Goal: Complete application form: Complete application form

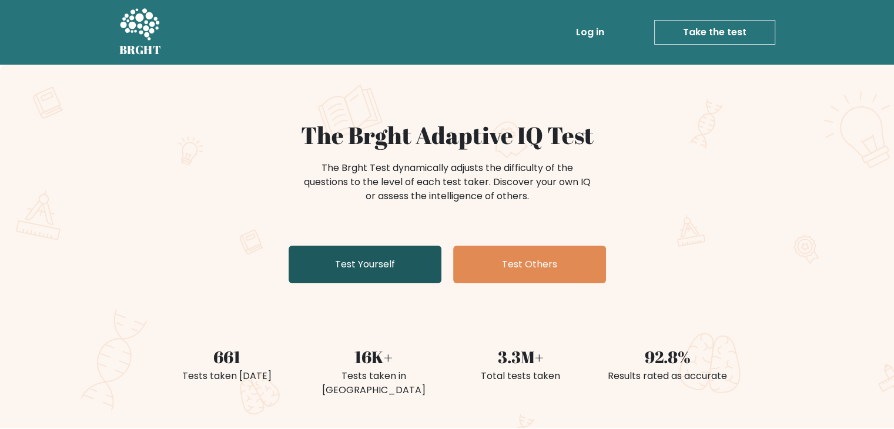
click at [374, 279] on link "Test Yourself" at bounding box center [365, 265] width 153 height 38
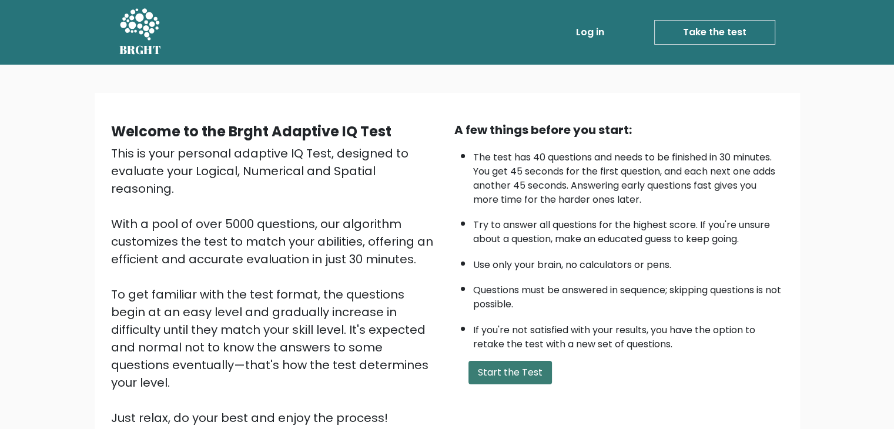
click at [483, 369] on button "Start the Test" at bounding box center [510, 373] width 83 height 24
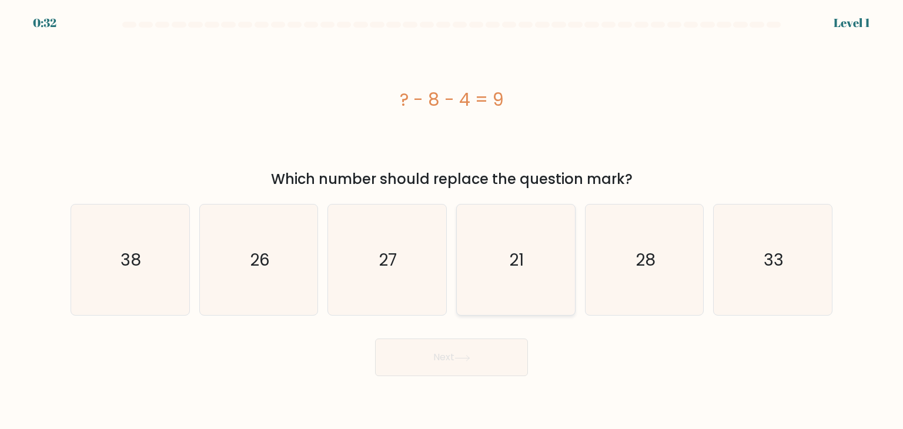
click at [490, 265] on icon "21" at bounding box center [515, 260] width 111 height 111
click at [452, 220] on input "d. 21" at bounding box center [451, 218] width 1 height 6
radio input "true"
click at [454, 351] on button "Next" at bounding box center [451, 358] width 153 height 38
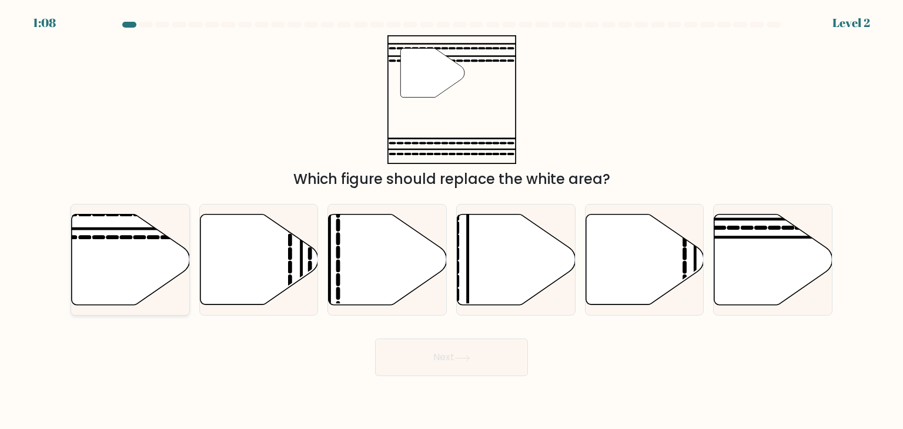
click at [143, 253] on icon at bounding box center [131, 260] width 118 height 91
click at [451, 220] on input "a." at bounding box center [451, 218] width 1 height 6
radio input "true"
click at [492, 364] on button "Next" at bounding box center [451, 358] width 153 height 38
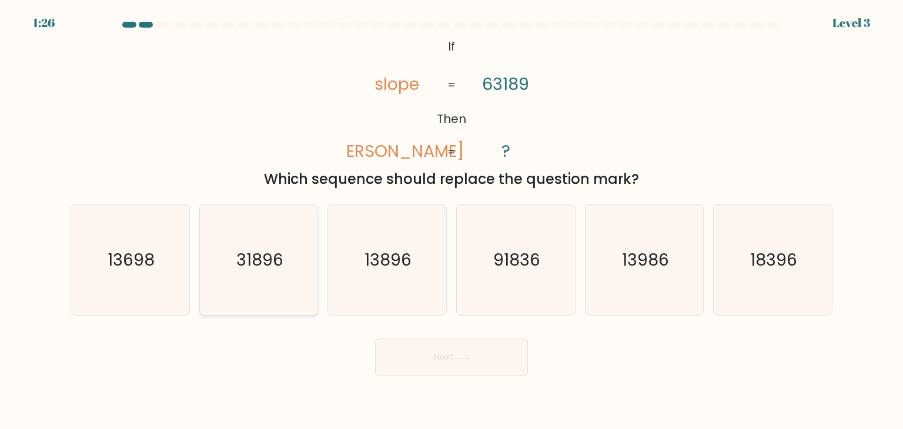
click at [262, 257] on text "31896" at bounding box center [259, 260] width 47 height 24
click at [451, 220] on input "b. 31896" at bounding box center [451, 218] width 1 height 6
radio input "true"
click at [440, 360] on button "Next" at bounding box center [451, 358] width 153 height 38
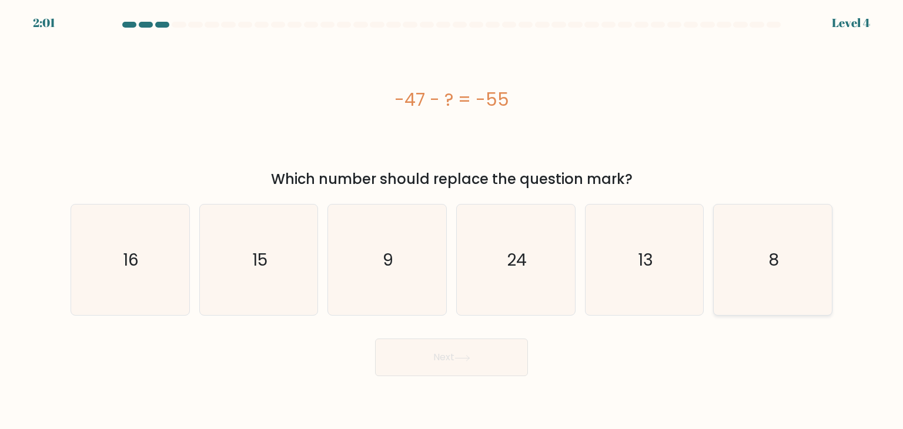
click at [764, 269] on icon "8" at bounding box center [772, 260] width 111 height 111
click at [452, 220] on input "f. 8" at bounding box center [451, 218] width 1 height 6
radio input "true"
click at [479, 368] on button "Next" at bounding box center [451, 358] width 153 height 38
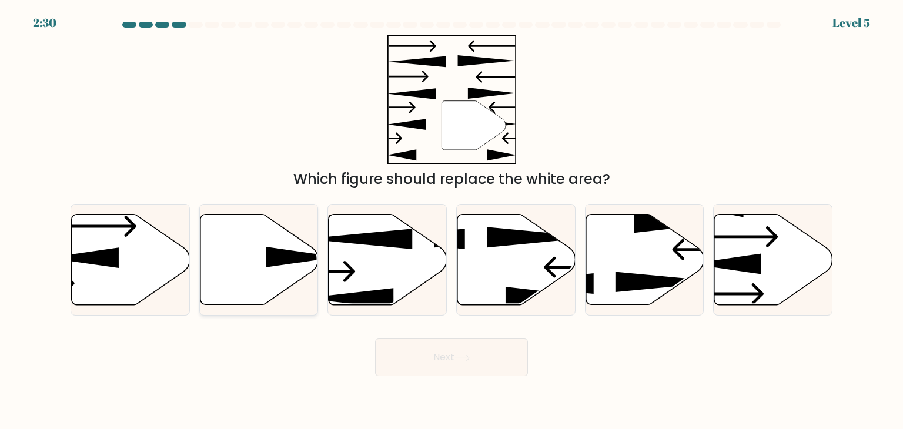
click at [255, 253] on icon at bounding box center [259, 260] width 118 height 91
click at [451, 220] on input "b." at bounding box center [451, 218] width 1 height 6
radio input "true"
click at [401, 358] on button "Next" at bounding box center [451, 358] width 153 height 38
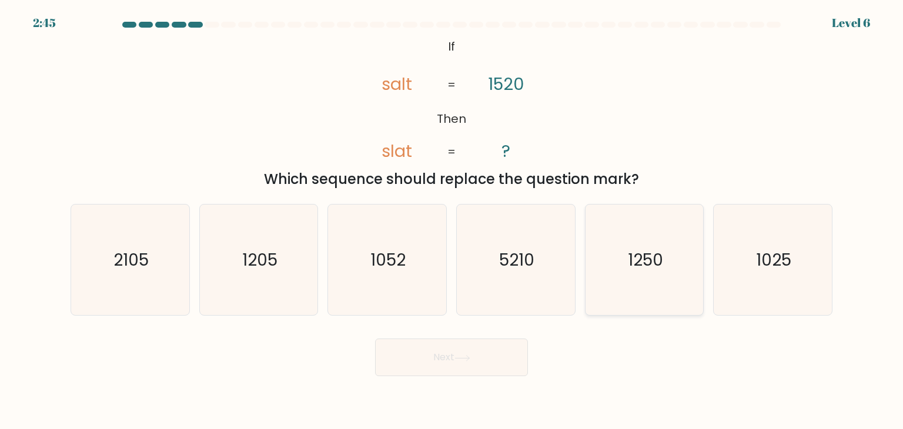
click at [644, 280] on icon "1250" at bounding box center [644, 260] width 111 height 111
click at [452, 220] on input "e. 1250" at bounding box center [451, 218] width 1 height 6
radio input "true"
click at [446, 374] on button "Next" at bounding box center [451, 358] width 153 height 38
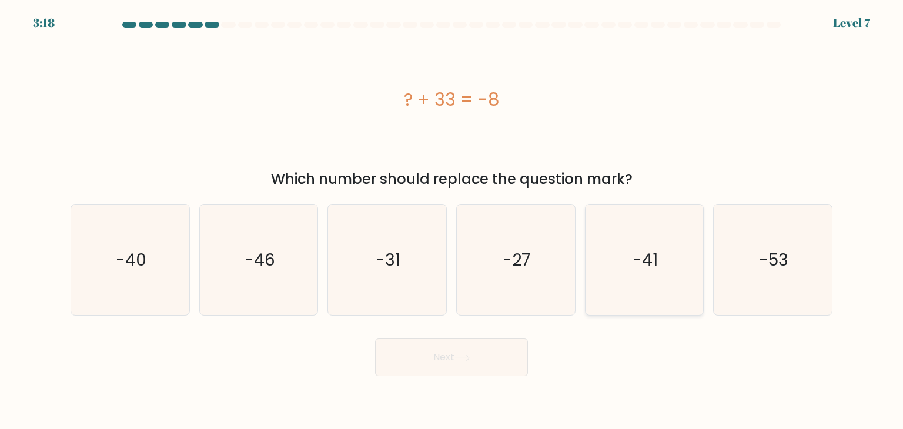
click at [647, 267] on text "-41" at bounding box center [645, 260] width 25 height 24
click at [452, 220] on input "e. -41" at bounding box center [451, 218] width 1 height 6
radio input "true"
click at [427, 354] on button "Next" at bounding box center [451, 358] width 153 height 38
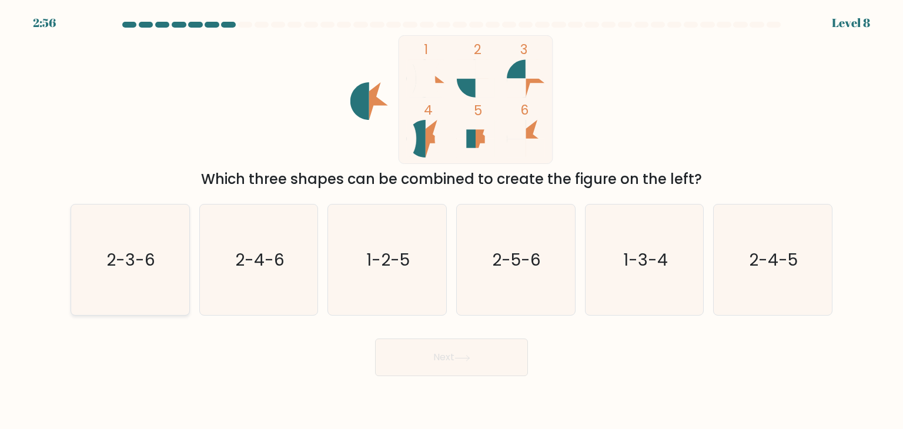
click at [140, 267] on text "2-3-6" at bounding box center [131, 260] width 49 height 24
click at [451, 220] on input "a. 2-3-6" at bounding box center [451, 218] width 1 height 6
radio input "true"
click at [451, 370] on button "Next" at bounding box center [451, 358] width 153 height 38
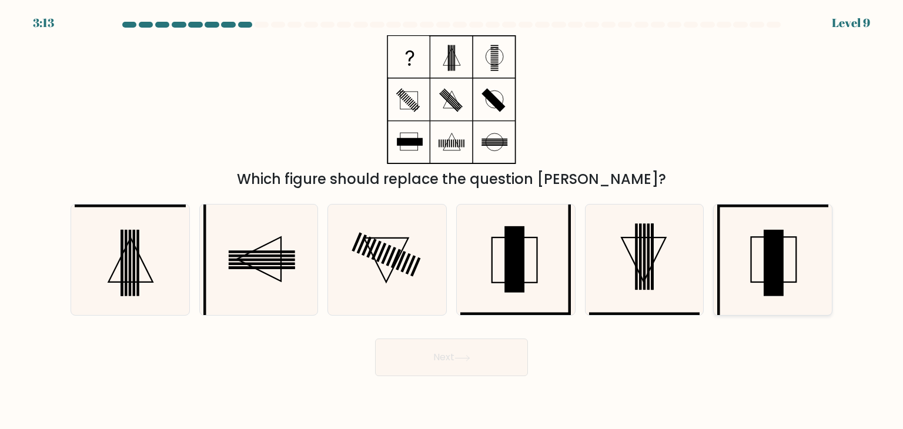
click at [741, 233] on icon at bounding box center [772, 260] width 111 height 111
click at [452, 220] on input "f." at bounding box center [451, 218] width 1 height 6
radio input "true"
click at [503, 349] on button "Next" at bounding box center [451, 358] width 153 height 38
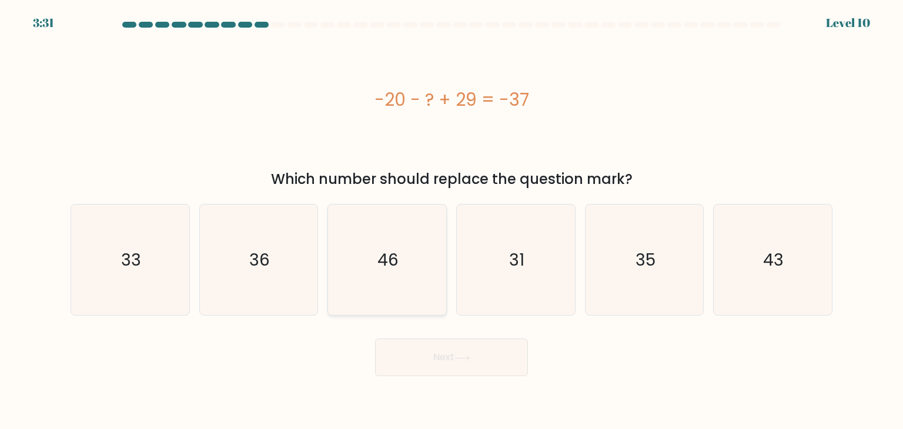
click at [410, 255] on icon "46" at bounding box center [387, 260] width 111 height 111
click at [451, 220] on input "c. 46" at bounding box center [451, 218] width 1 height 6
radio input "true"
click at [440, 363] on button "Next" at bounding box center [451, 358] width 153 height 38
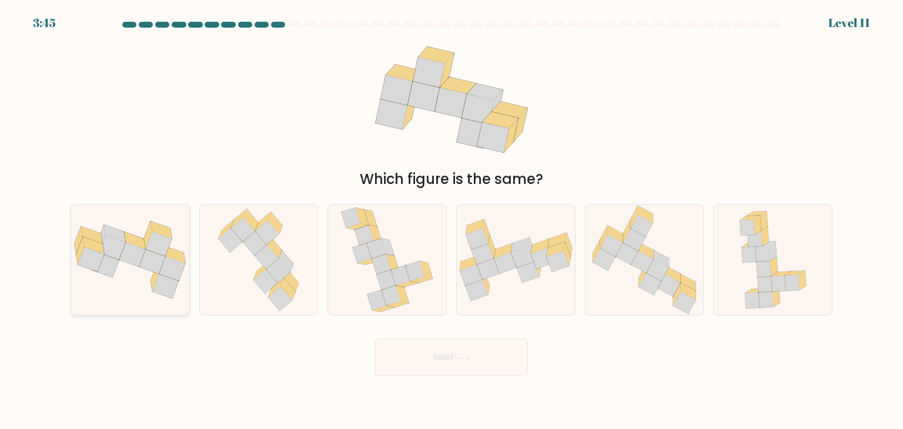
click at [123, 246] on icon at bounding box center [112, 248] width 26 height 25
click at [451, 220] on input "a." at bounding box center [451, 218] width 1 height 6
radio input "true"
click at [402, 358] on button "Next" at bounding box center [451, 358] width 153 height 38
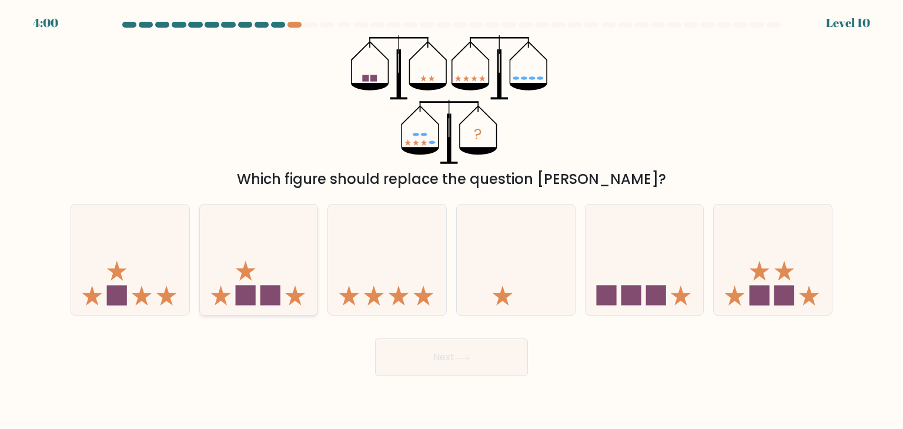
click at [289, 255] on icon at bounding box center [259, 260] width 118 height 98
click at [451, 220] on input "b." at bounding box center [451, 218] width 1 height 6
radio input "true"
click at [513, 271] on icon at bounding box center [516, 260] width 118 height 98
click at [452, 220] on input "d." at bounding box center [451, 218] width 1 height 6
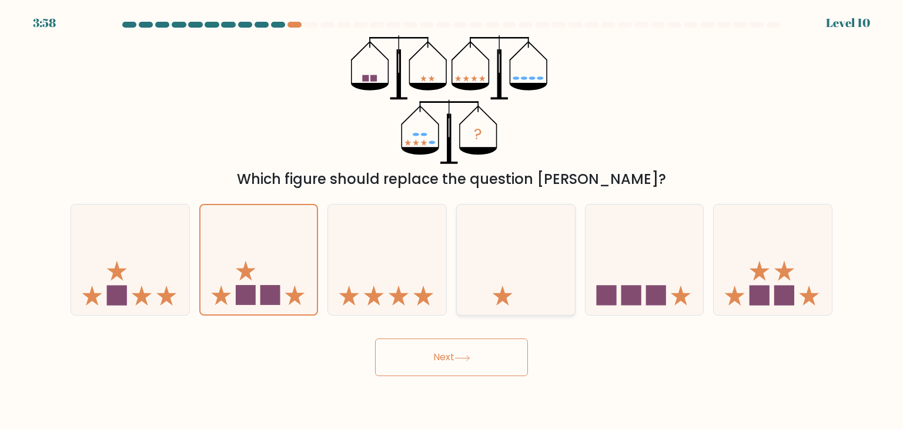
radio input "true"
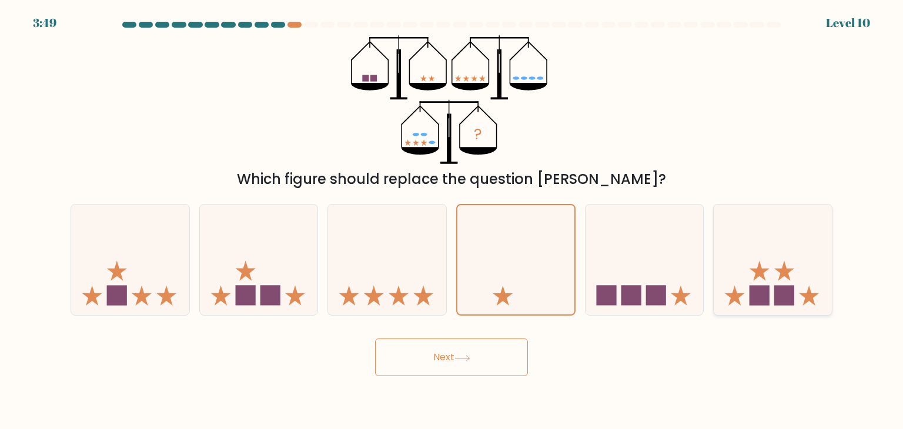
click at [764, 282] on icon at bounding box center [773, 260] width 118 height 98
click at [452, 220] on input "f." at bounding box center [451, 218] width 1 height 6
radio input "true"
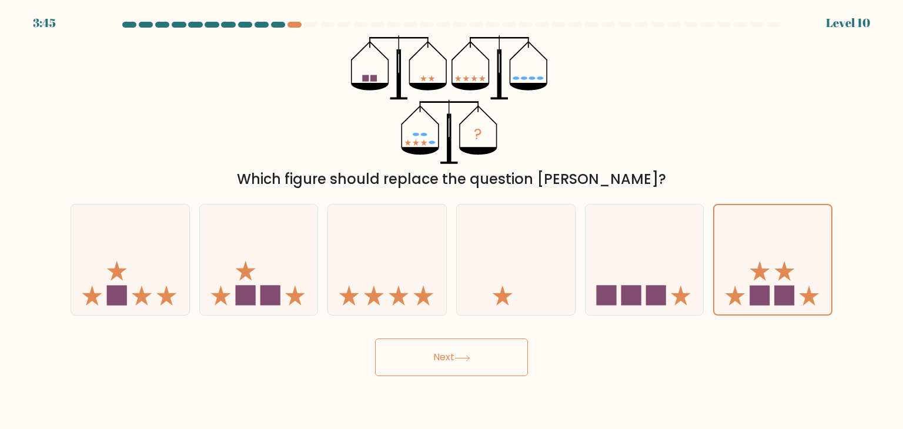
drag, startPoint x: 495, startPoint y: 352, endPoint x: 362, endPoint y: 360, distance: 133.7
click at [362, 360] on div "Next" at bounding box center [451, 353] width 776 height 46
click at [447, 356] on button "Next" at bounding box center [451, 358] width 153 height 38
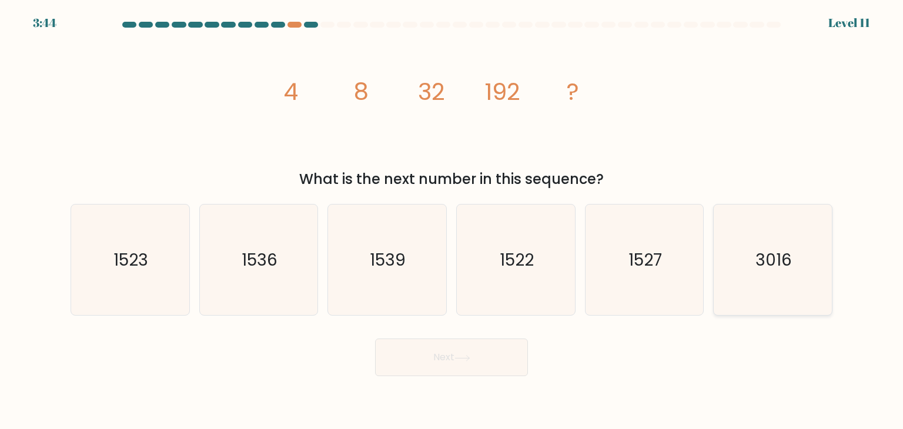
click at [748, 240] on icon "3016" at bounding box center [772, 260] width 111 height 111
click at [452, 220] on input "f. 3016" at bounding box center [451, 218] width 1 height 6
radio input "true"
click at [473, 362] on button "Next" at bounding box center [451, 358] width 153 height 38
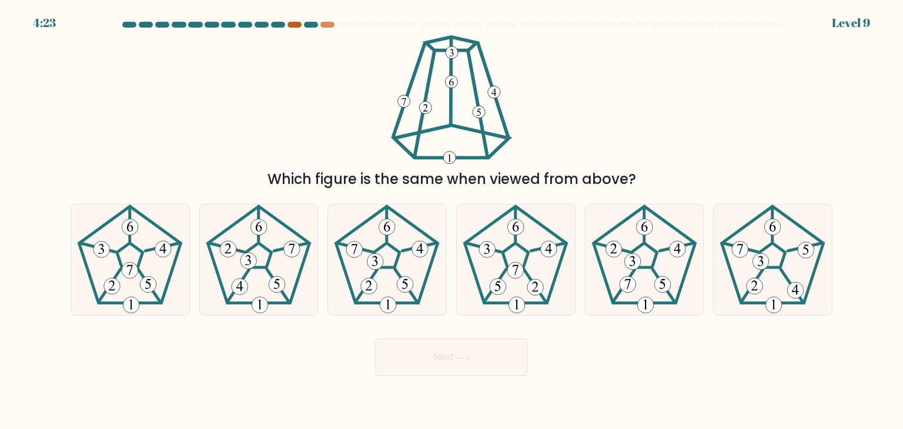
click at [295, 24] on div at bounding box center [294, 25] width 14 height 6
click at [325, 25] on body "4:19 Level 9" at bounding box center [451, 214] width 903 height 429
click at [325, 25] on div at bounding box center [327, 25] width 14 height 6
click at [447, 360] on button "Next" at bounding box center [451, 358] width 153 height 38
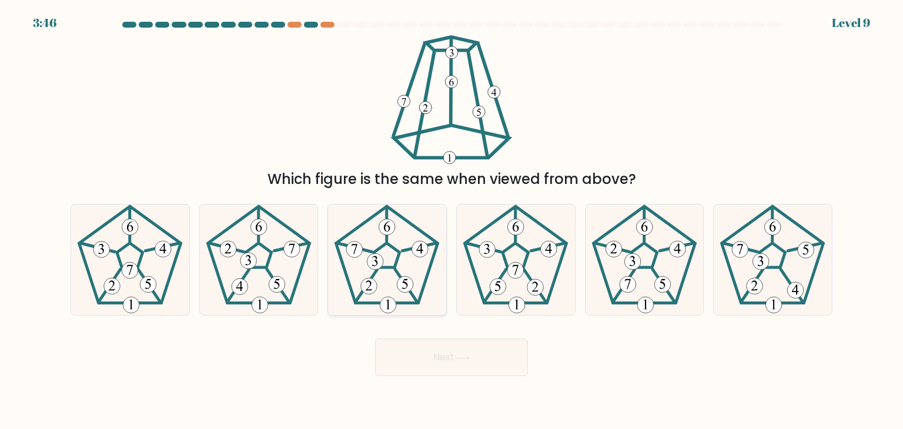
click at [407, 296] on icon at bounding box center [387, 260] width 111 height 111
click at [451, 220] on input "c." at bounding box center [451, 218] width 1 height 6
radio input "true"
click at [431, 351] on button "Next" at bounding box center [451, 358] width 153 height 38
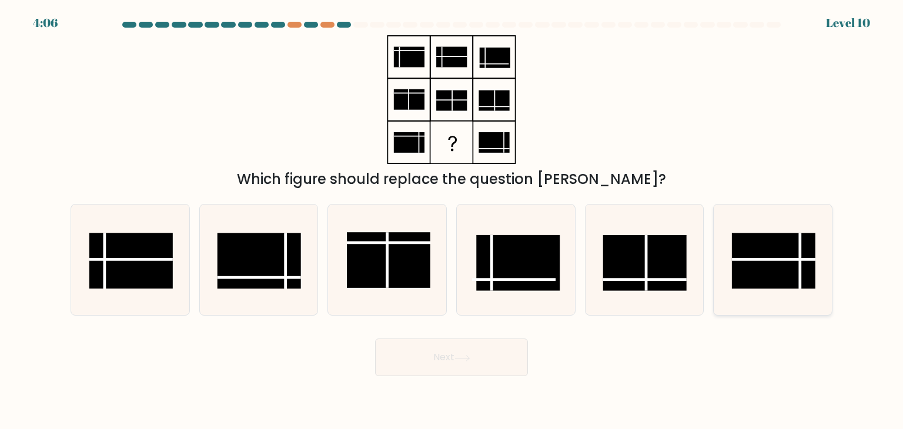
click at [757, 257] on rect at bounding box center [773, 261] width 83 height 56
click at [452, 220] on input "f." at bounding box center [451, 218] width 1 height 6
radio input "true"
click at [489, 351] on button "Next" at bounding box center [451, 358] width 153 height 38
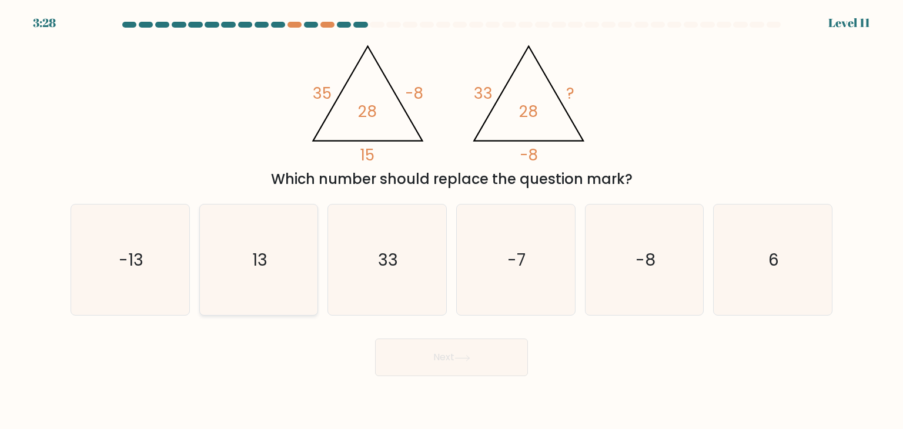
click at [292, 245] on icon "13" at bounding box center [258, 260] width 111 height 111
click at [451, 220] on input "b. 13" at bounding box center [451, 218] width 1 height 6
radio input "true"
click at [496, 356] on button "Next" at bounding box center [451, 358] width 153 height 38
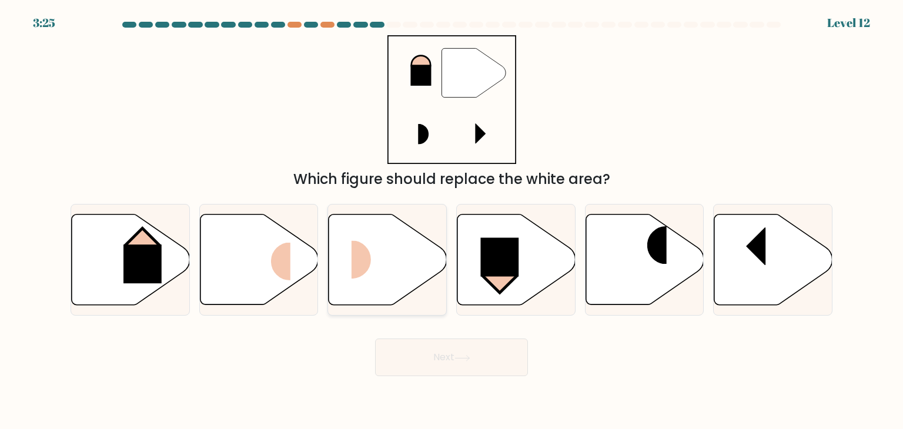
click at [397, 256] on icon at bounding box center [388, 260] width 118 height 91
click at [451, 220] on input "c." at bounding box center [451, 218] width 1 height 6
radio input "true"
click at [426, 356] on button "Next" at bounding box center [451, 358] width 153 height 38
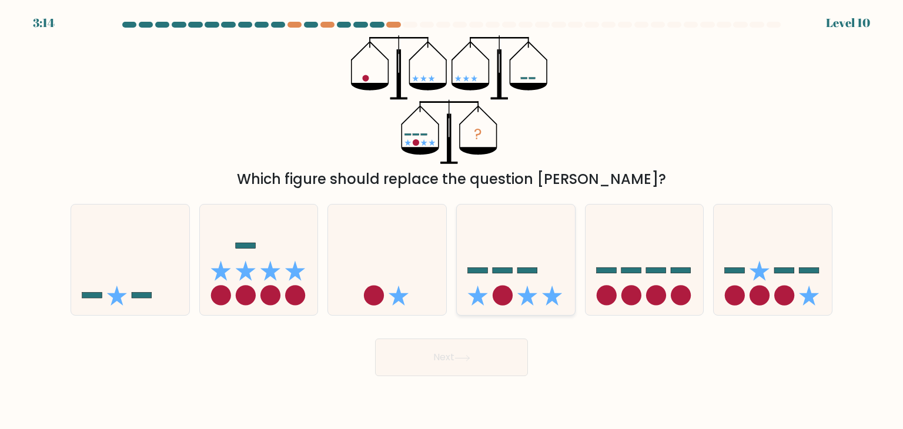
click at [523, 292] on icon at bounding box center [516, 260] width 118 height 98
click at [452, 220] on input "d." at bounding box center [451, 218] width 1 height 6
radio input "true"
click at [478, 346] on button "Next" at bounding box center [451, 358] width 153 height 38
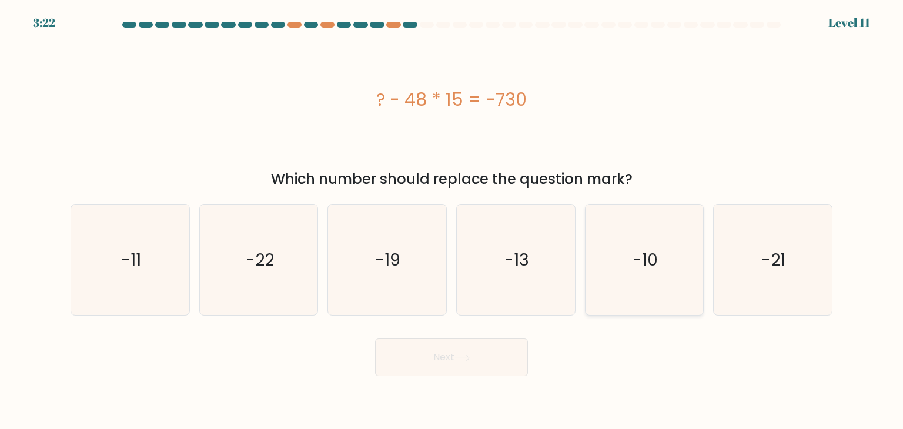
click at [652, 259] on text "-10" at bounding box center [645, 260] width 25 height 24
click at [452, 220] on input "e. -10" at bounding box center [451, 218] width 1 height 6
radio input "true"
click at [434, 356] on button "Next" at bounding box center [451, 358] width 153 height 38
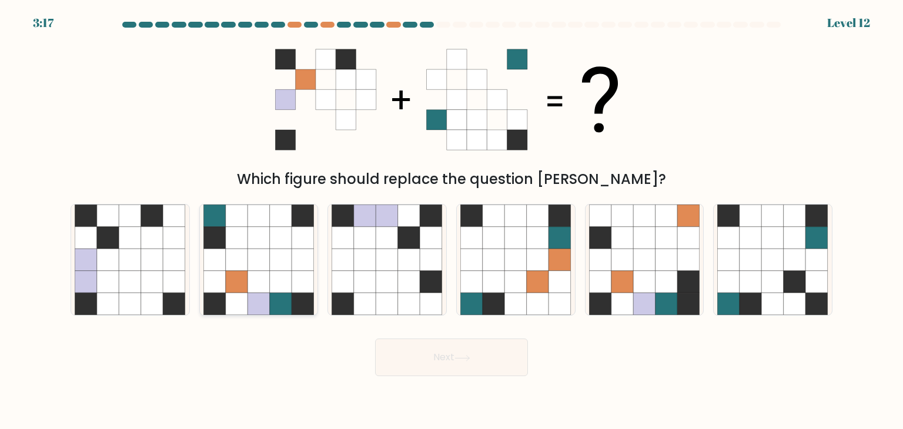
click at [279, 274] on icon at bounding box center [281, 282] width 22 height 22
click at [451, 220] on input "b." at bounding box center [451, 218] width 1 height 6
radio input "true"
click at [440, 354] on button "Next" at bounding box center [451, 358] width 153 height 38
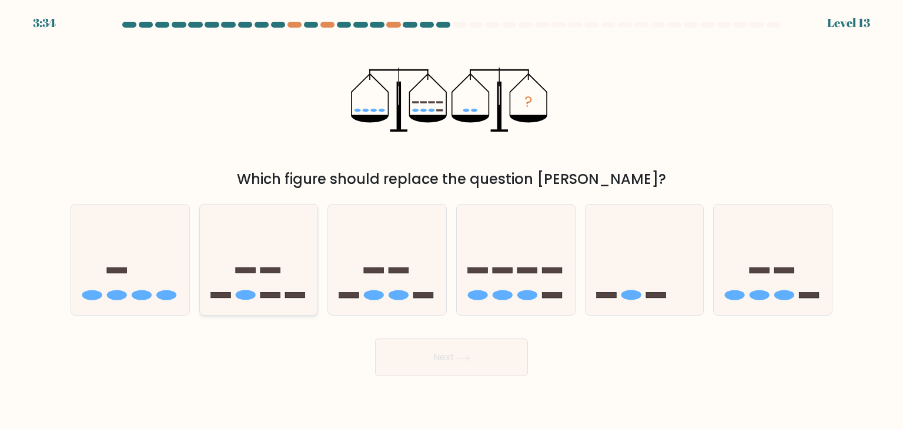
click at [254, 277] on icon at bounding box center [259, 260] width 118 height 98
click at [451, 220] on input "b." at bounding box center [451, 218] width 1 height 6
radio input "true"
click at [475, 365] on button "Next" at bounding box center [451, 358] width 153 height 38
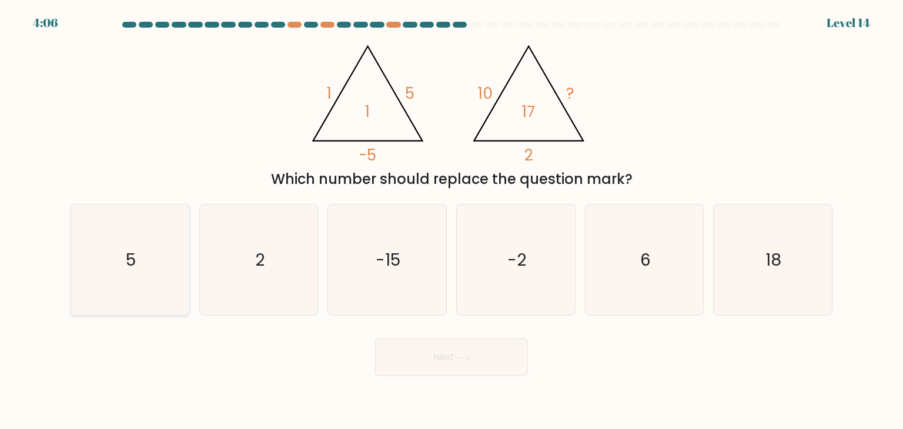
click at [112, 276] on icon "5" at bounding box center [130, 260] width 111 height 111
click at [451, 220] on input "a. 5" at bounding box center [451, 218] width 1 height 6
radio input "true"
click at [440, 357] on button "Next" at bounding box center [451, 358] width 153 height 38
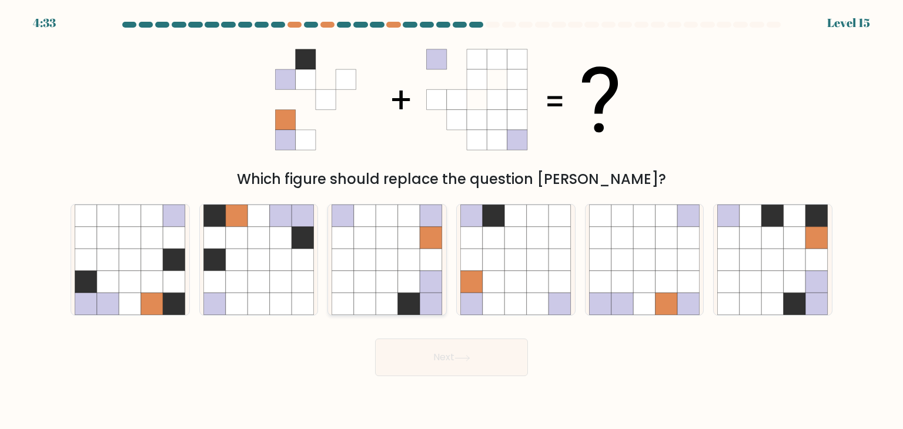
click at [393, 240] on icon at bounding box center [387, 238] width 22 height 22
click at [451, 220] on input "c." at bounding box center [451, 218] width 1 height 6
radio input "true"
click at [433, 354] on button "Next" at bounding box center [451, 358] width 153 height 38
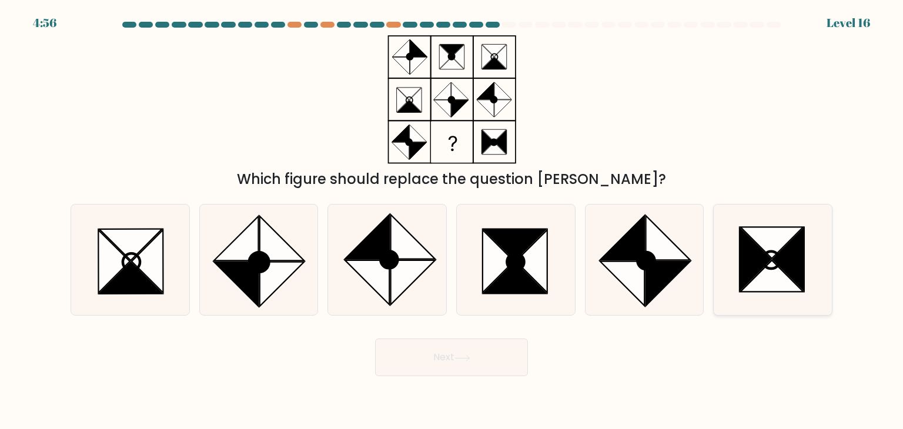
click at [779, 270] on icon at bounding box center [772, 275] width 63 height 31
click at [452, 220] on input "f." at bounding box center [451, 218] width 1 height 6
radio input "true"
click at [483, 366] on button "Next" at bounding box center [451, 358] width 153 height 38
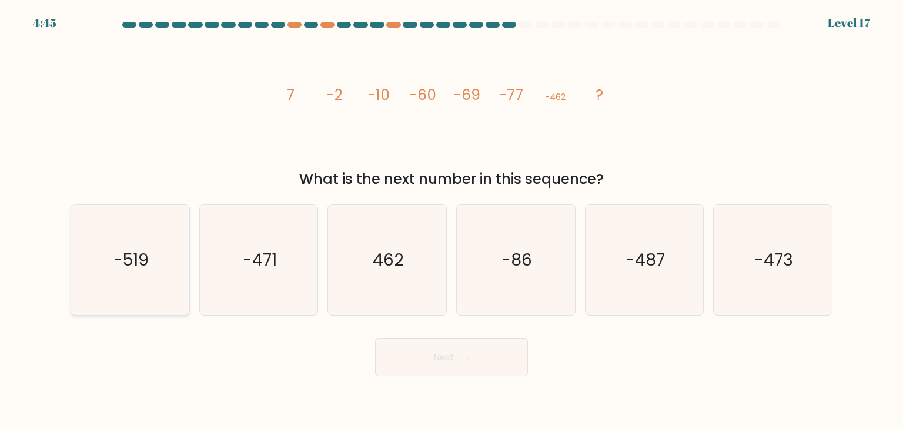
click at [153, 280] on icon "-519" at bounding box center [130, 260] width 111 height 111
click at [451, 220] on input "a. -519" at bounding box center [451, 218] width 1 height 6
radio input "true"
click at [421, 356] on button "Next" at bounding box center [451, 358] width 153 height 38
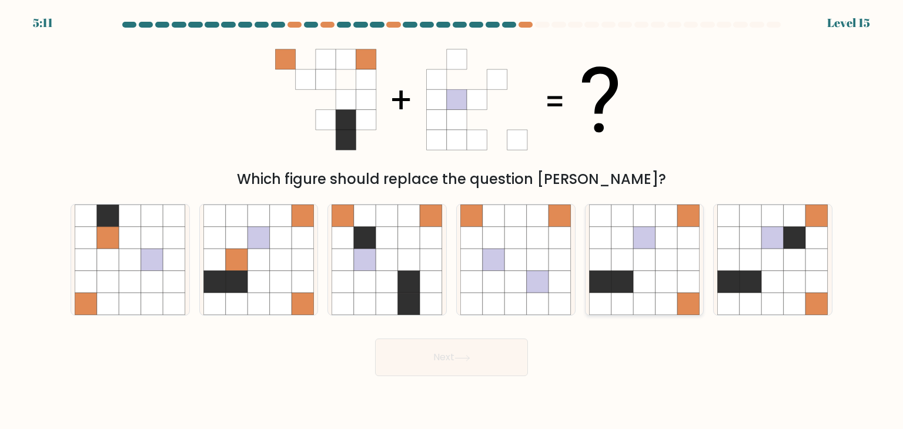
click at [643, 257] on icon at bounding box center [644, 260] width 22 height 22
click at [452, 220] on input "e." at bounding box center [451, 218] width 1 height 6
radio input "true"
click at [490, 358] on button "Next" at bounding box center [451, 358] width 153 height 38
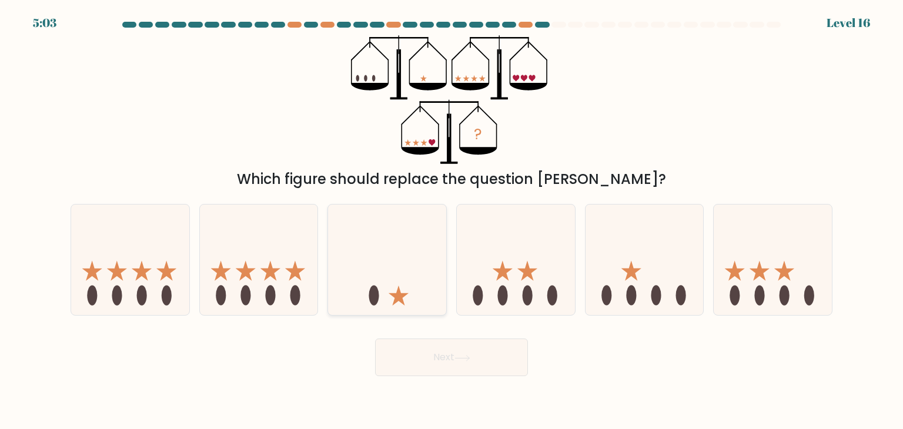
click at [428, 268] on icon at bounding box center [387, 260] width 118 height 98
click at [451, 220] on input "c." at bounding box center [451, 218] width 1 height 6
radio input "true"
click at [428, 268] on icon at bounding box center [387, 260] width 117 height 97
click at [451, 220] on input "c." at bounding box center [451, 218] width 1 height 6
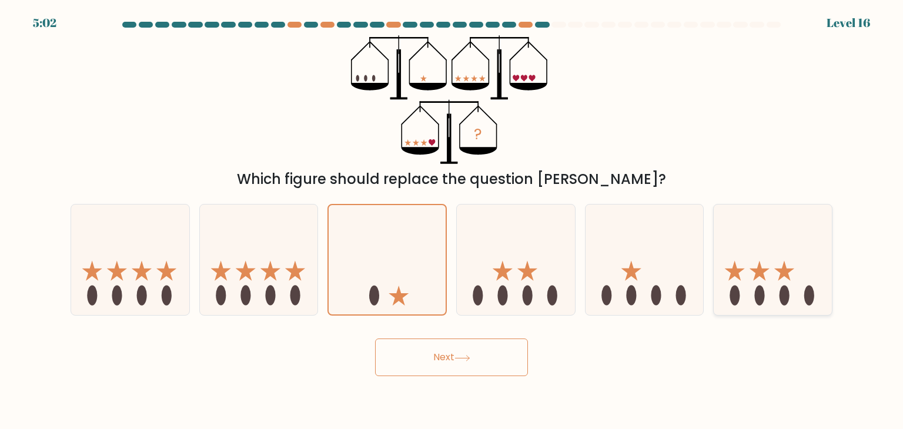
click at [742, 285] on icon at bounding box center [773, 260] width 118 height 98
click at [452, 220] on input "f." at bounding box center [451, 218] width 1 height 6
radio input "true"
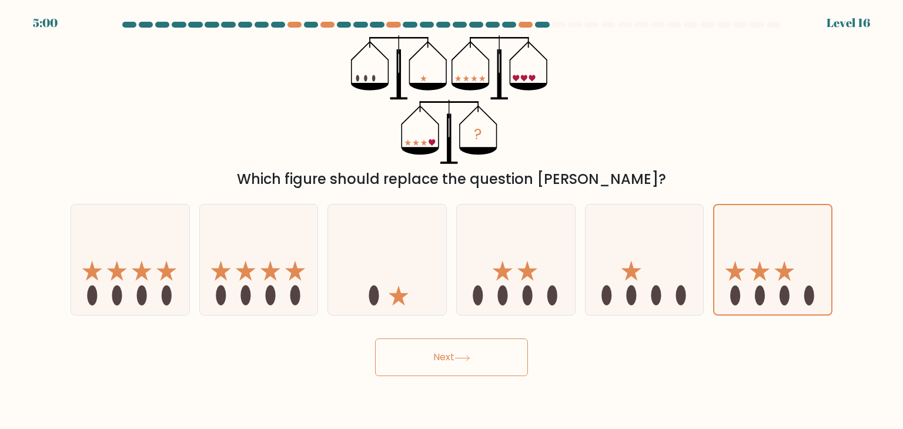
click at [486, 353] on button "Next" at bounding box center [451, 358] width 153 height 38
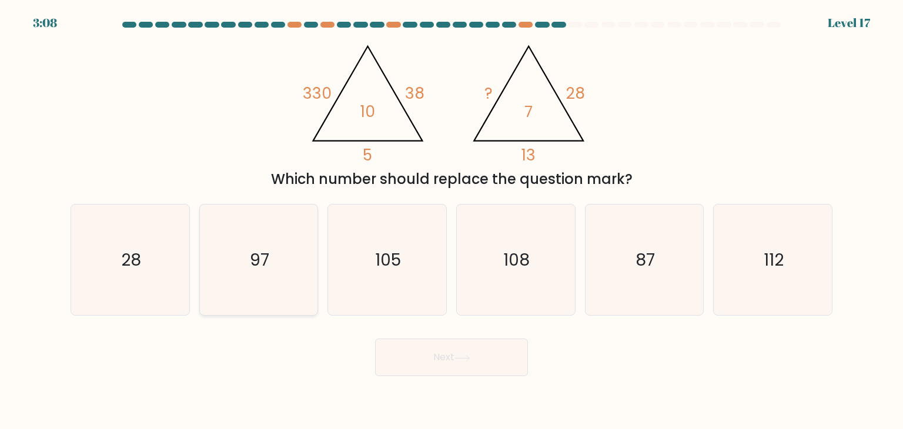
click at [286, 254] on icon "97" at bounding box center [258, 260] width 111 height 111
click at [451, 220] on input "b. 97" at bounding box center [451, 218] width 1 height 6
radio input "true"
click at [467, 367] on button "Next" at bounding box center [451, 358] width 153 height 38
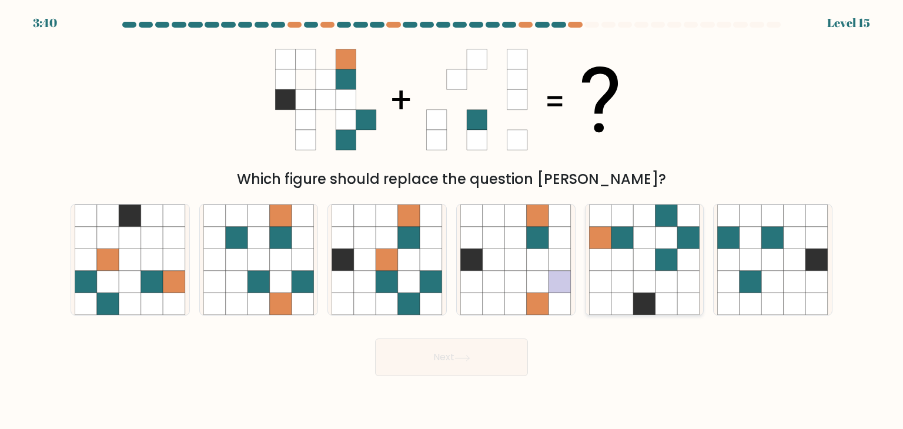
click at [618, 293] on icon at bounding box center [622, 304] width 22 height 22
click at [452, 220] on input "e." at bounding box center [451, 218] width 1 height 6
radio input "true"
click at [450, 371] on button "Next" at bounding box center [451, 358] width 153 height 38
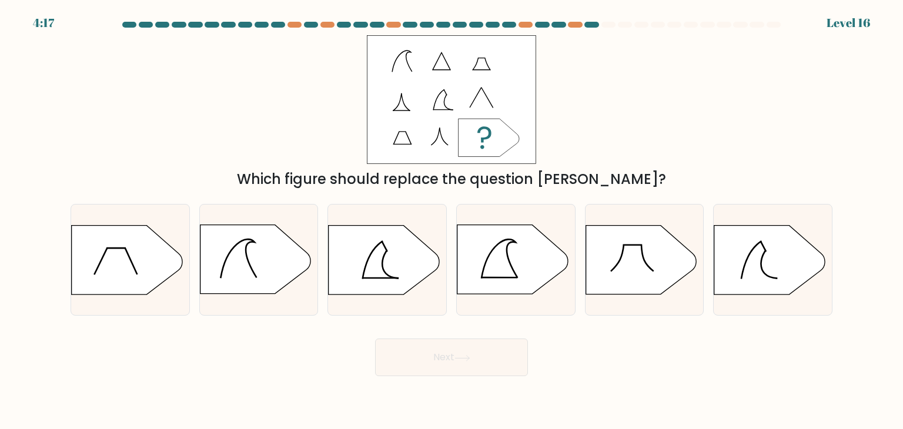
click at [496, 142] on icon at bounding box center [489, 138] width 61 height 38
click at [232, 267] on icon at bounding box center [255, 259] width 111 height 69
click at [451, 220] on input "b." at bounding box center [451, 218] width 1 height 6
radio input "true"
click at [430, 356] on button "Next" at bounding box center [451, 358] width 153 height 38
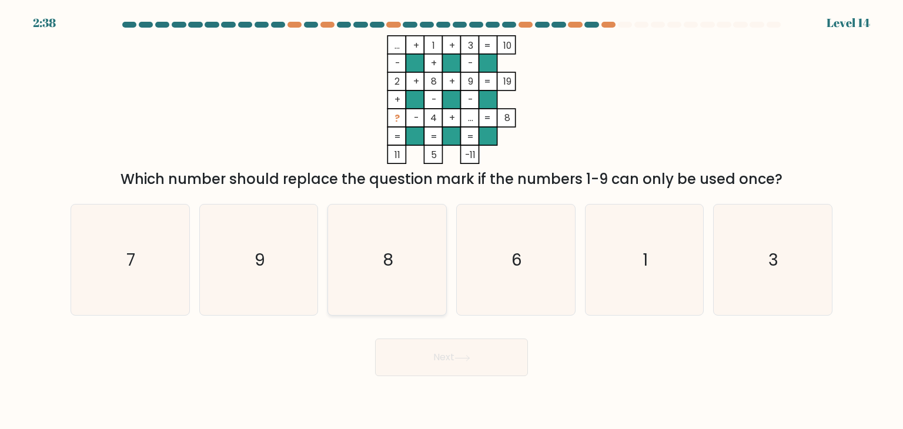
click at [381, 217] on icon "8" at bounding box center [387, 260] width 111 height 111
click at [451, 217] on input "c. 8" at bounding box center [451, 218] width 1 height 6
radio input "true"
click at [416, 354] on button "Next" at bounding box center [451, 358] width 153 height 38
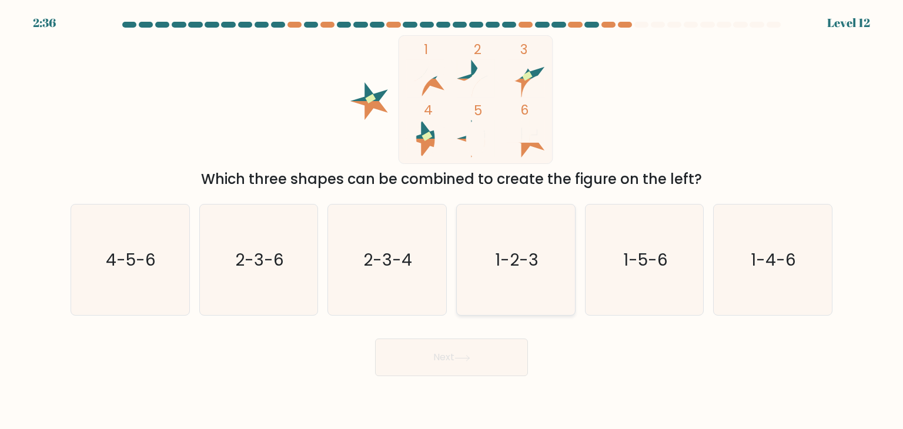
click at [527, 280] on icon "1-2-3" at bounding box center [515, 260] width 111 height 111
click at [452, 220] on input "d. 1-2-3" at bounding box center [451, 218] width 1 height 6
radio input "true"
click at [476, 363] on button "Next" at bounding box center [451, 358] width 153 height 38
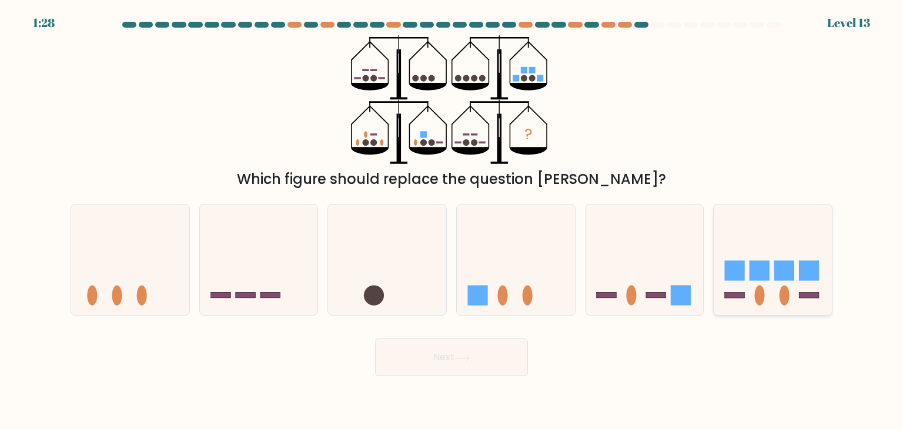
click at [792, 280] on rect at bounding box center [784, 271] width 20 height 20
click at [452, 220] on input "f." at bounding box center [451, 218] width 1 height 6
radio input "true"
click at [490, 363] on button "Next" at bounding box center [451, 358] width 153 height 38
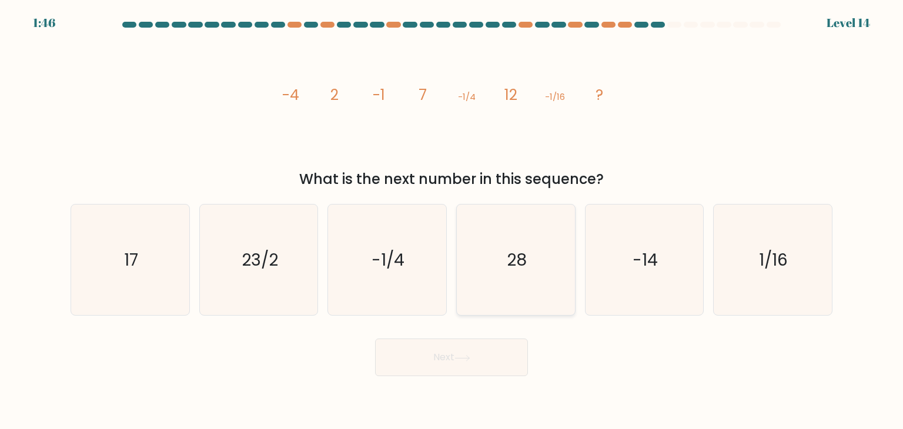
click at [501, 270] on icon "28" at bounding box center [515, 260] width 111 height 111
click at [452, 220] on input "d. 28" at bounding box center [451, 218] width 1 height 6
radio input "true"
click at [459, 356] on icon at bounding box center [462, 358] width 16 height 6
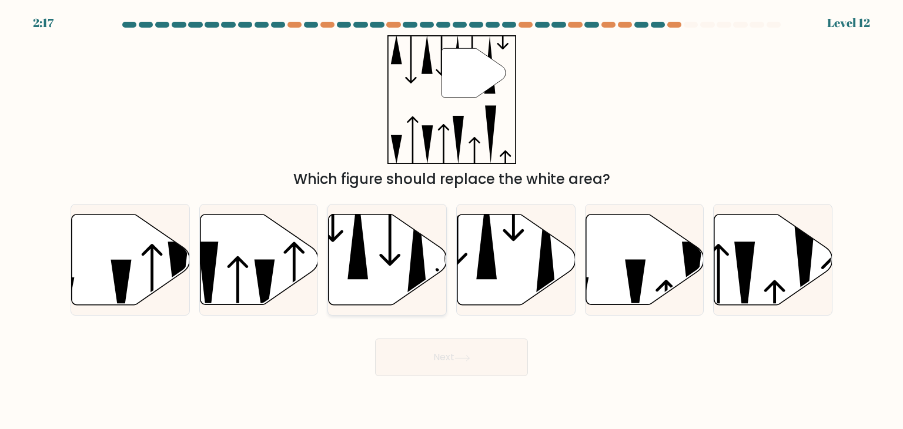
click at [382, 253] on icon at bounding box center [388, 260] width 118 height 91
click at [451, 220] on input "c." at bounding box center [451, 218] width 1 height 6
radio input "true"
click at [528, 252] on icon at bounding box center [516, 260] width 118 height 91
click at [452, 220] on input "d." at bounding box center [451, 218] width 1 height 6
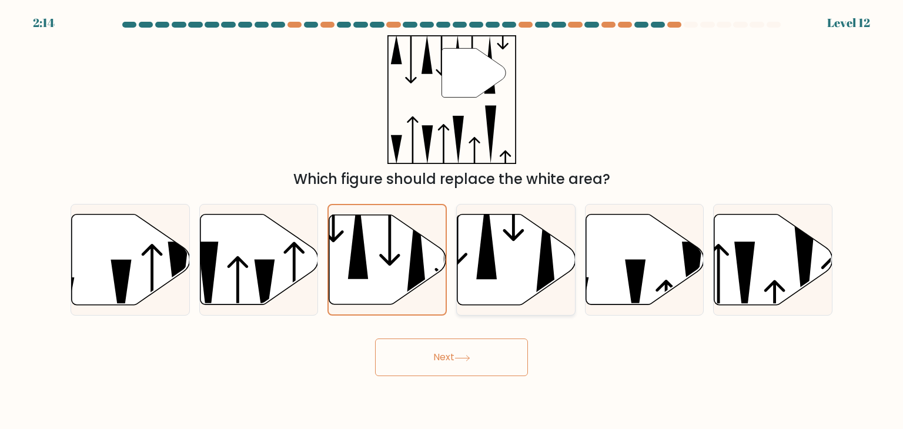
radio input "true"
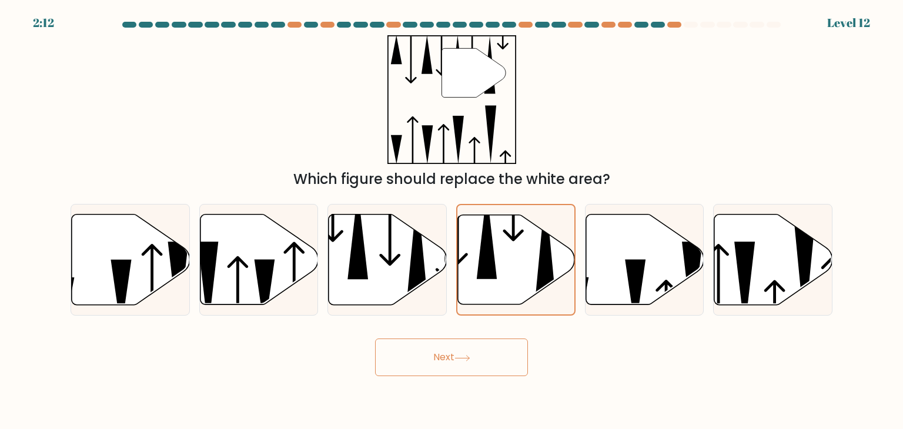
click at [460, 363] on button "Next" at bounding box center [451, 358] width 153 height 38
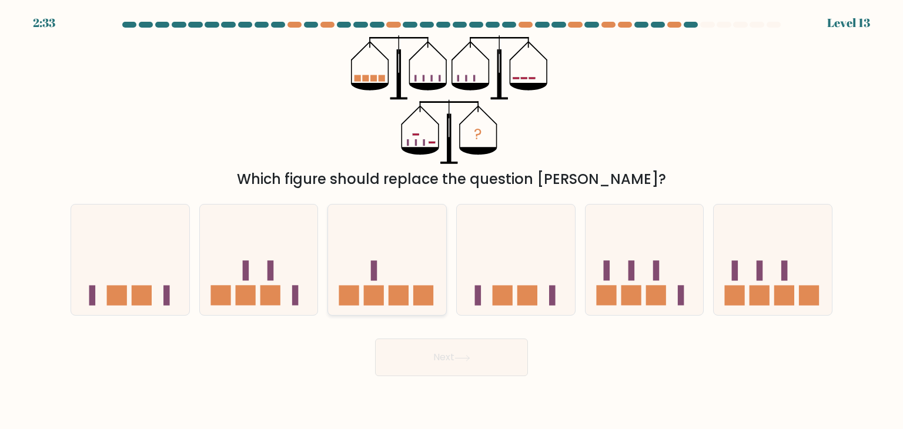
click at [427, 300] on rect at bounding box center [424, 296] width 20 height 20
click at [451, 220] on input "c." at bounding box center [451, 218] width 1 height 6
radio input "true"
click at [424, 354] on button "Next" at bounding box center [451, 358] width 153 height 38
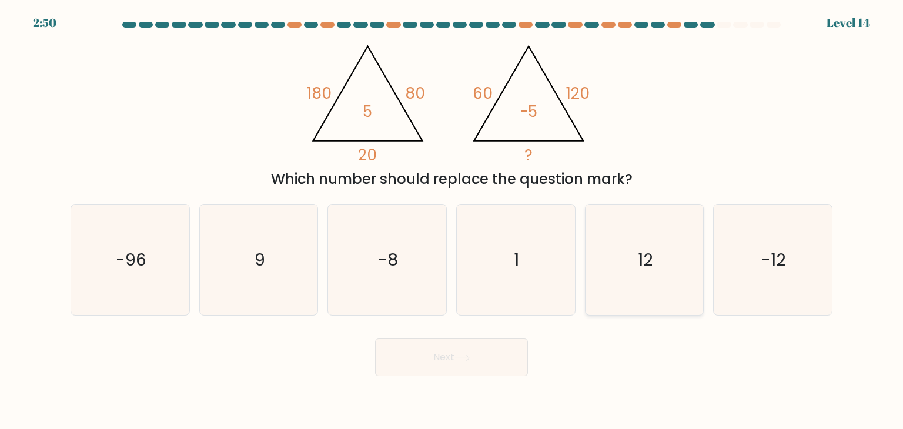
click at [610, 238] on icon "12" at bounding box center [644, 260] width 111 height 111
click at [452, 220] on input "e. 12" at bounding box center [451, 218] width 1 height 6
radio input "true"
click at [488, 354] on button "Next" at bounding box center [451, 358] width 153 height 38
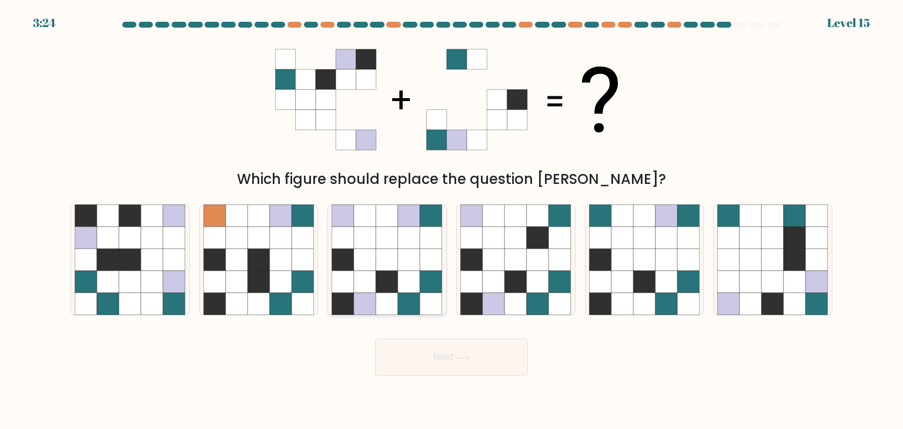
click at [397, 264] on icon at bounding box center [387, 260] width 22 height 22
click at [451, 220] on input "c." at bounding box center [451, 218] width 1 height 6
radio input "true"
click at [435, 351] on button "Next" at bounding box center [451, 358] width 153 height 38
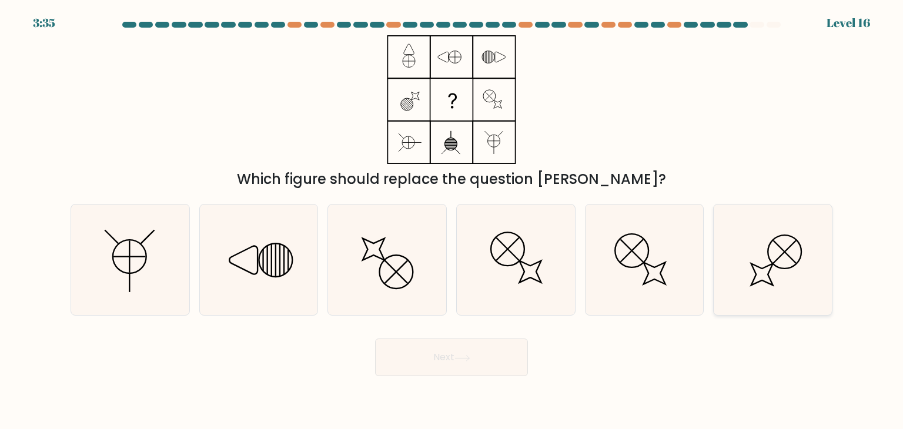
click at [738, 271] on icon at bounding box center [772, 260] width 111 height 111
click at [452, 220] on input "f." at bounding box center [451, 218] width 1 height 6
radio input "true"
click at [464, 363] on button "Next" at bounding box center [451, 358] width 153 height 38
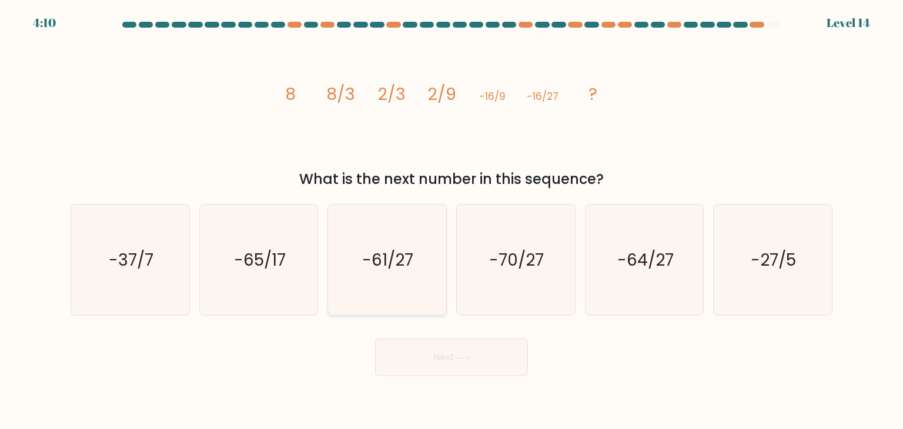
click at [387, 280] on icon "-61/27" at bounding box center [387, 260] width 111 height 111
click at [451, 220] on input "c. -61/27" at bounding box center [451, 218] width 1 height 6
radio input "true"
click at [400, 350] on button "Next" at bounding box center [451, 358] width 153 height 38
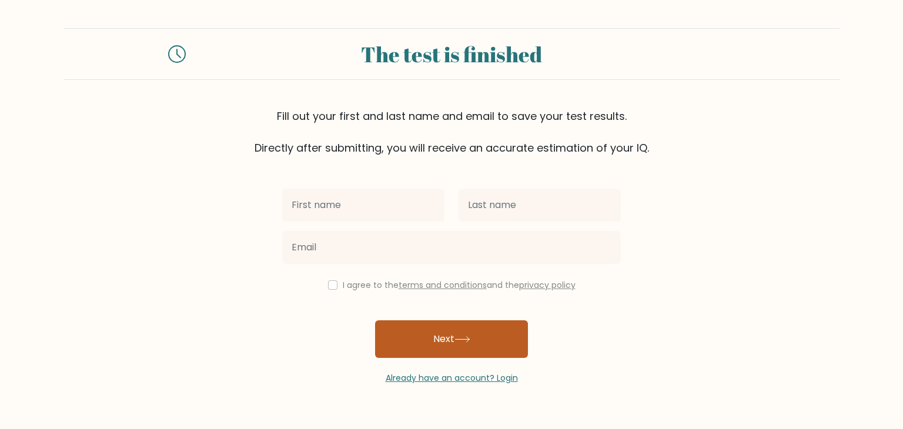
click at [407, 351] on button "Next" at bounding box center [451, 339] width 153 height 38
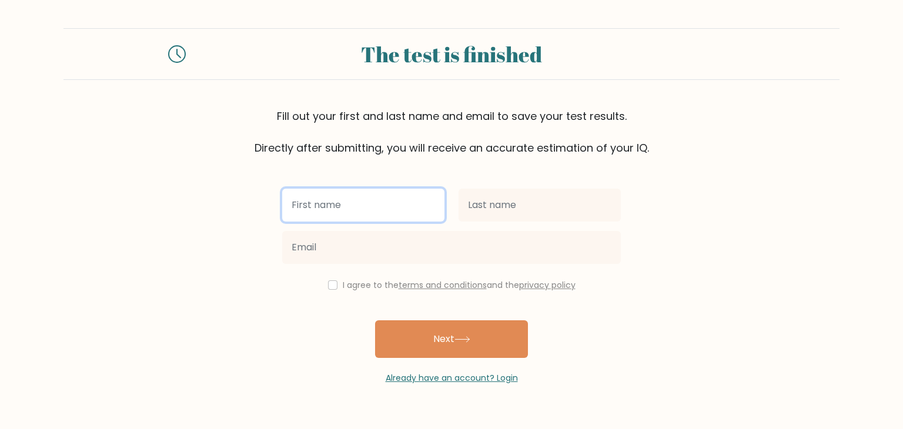
click at [383, 213] on input "text" at bounding box center [363, 205] width 162 height 33
type input "appu"
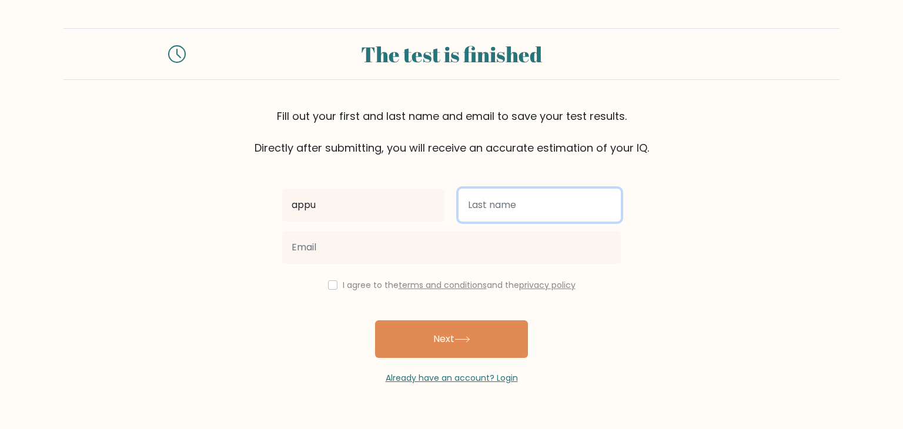
click at [473, 212] on input "text" at bounding box center [540, 205] width 162 height 33
type input "appu"
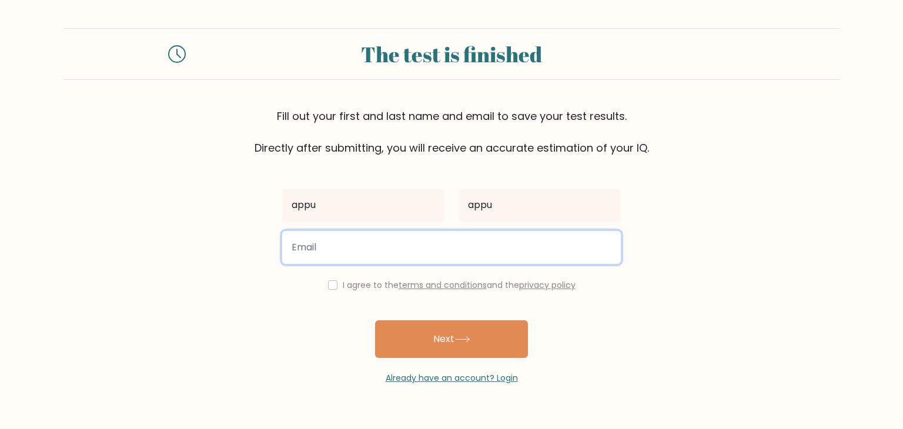
click at [438, 245] on input "email" at bounding box center [451, 247] width 339 height 33
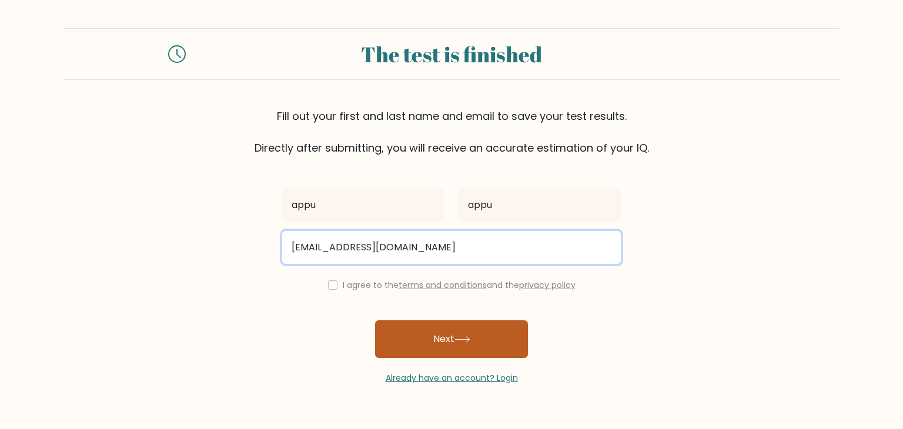
type input "ayisharifapn@gmail.com"
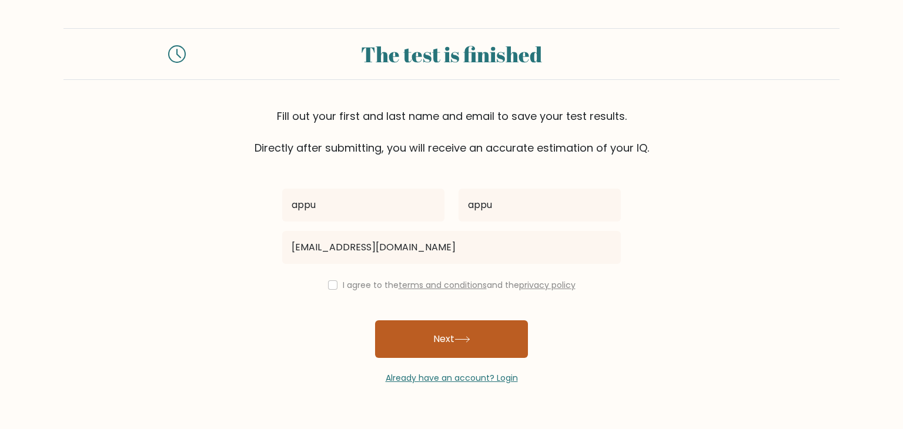
click at [435, 340] on button "Next" at bounding box center [451, 339] width 153 height 38
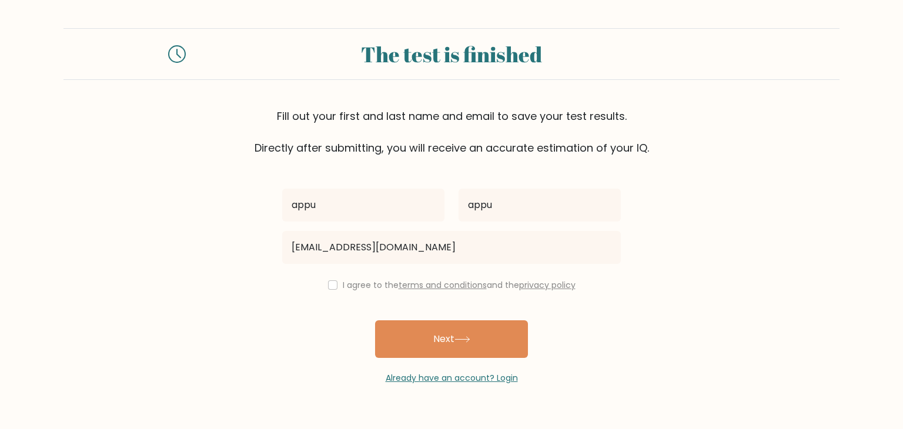
click at [334, 287] on div "I agree to the terms and conditions and the privacy policy" at bounding box center [451, 285] width 353 height 14
click at [332, 287] on input "checkbox" at bounding box center [332, 284] width 9 height 9
checkbox input "true"
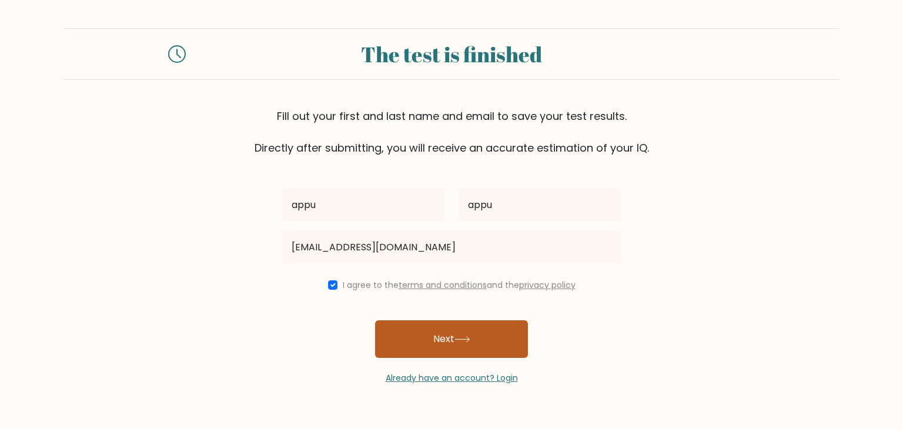
click at [383, 340] on button "Next" at bounding box center [451, 339] width 153 height 38
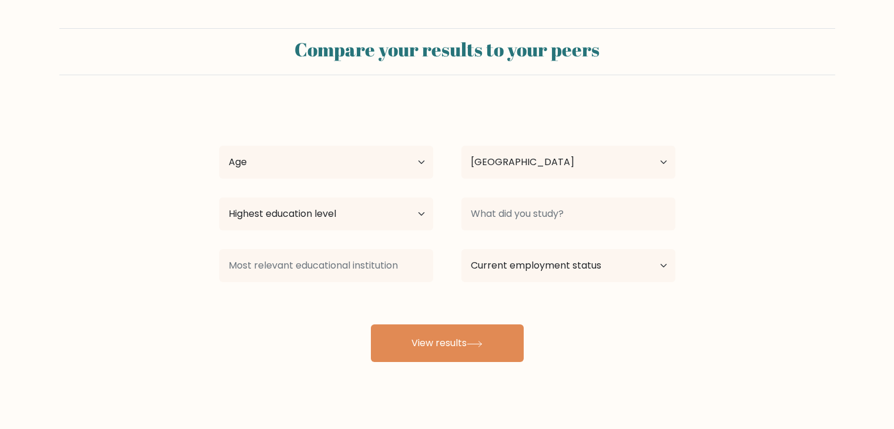
select select "DE"
click at [420, 170] on select "Age Under [DEMOGRAPHIC_DATA] [DEMOGRAPHIC_DATA] [DEMOGRAPHIC_DATA] [DEMOGRAPHIC…" at bounding box center [326, 162] width 214 height 33
select select "min_18"
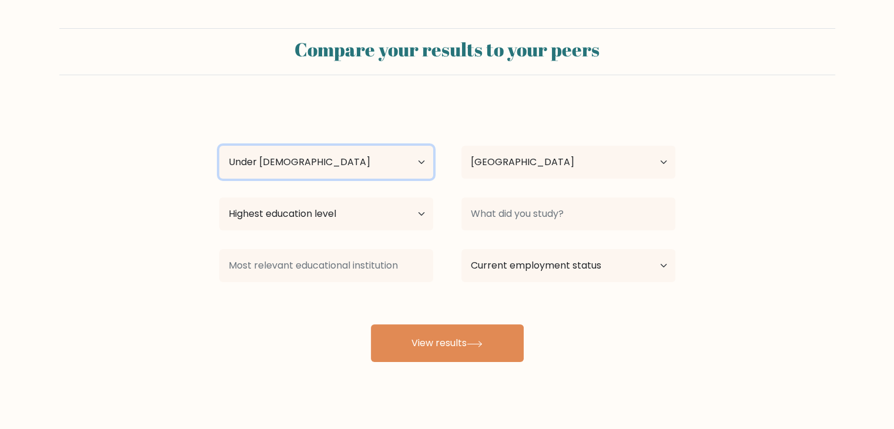
click at [219, 146] on select "Age Under [DEMOGRAPHIC_DATA] [DEMOGRAPHIC_DATA] [DEMOGRAPHIC_DATA] [DEMOGRAPHIC…" at bounding box center [326, 162] width 214 height 33
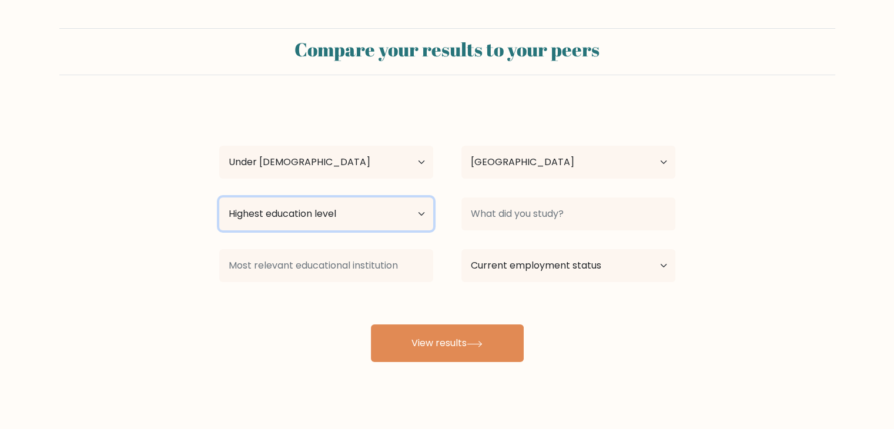
click at [407, 213] on select "Highest education level No schooling Primary Lower Secondary Upper Secondary Oc…" at bounding box center [326, 214] width 214 height 33
select select "upper_secondary"
click at [219, 198] on select "Highest education level No schooling Primary Lower Secondary Upper Secondary Oc…" at bounding box center [326, 214] width 214 height 33
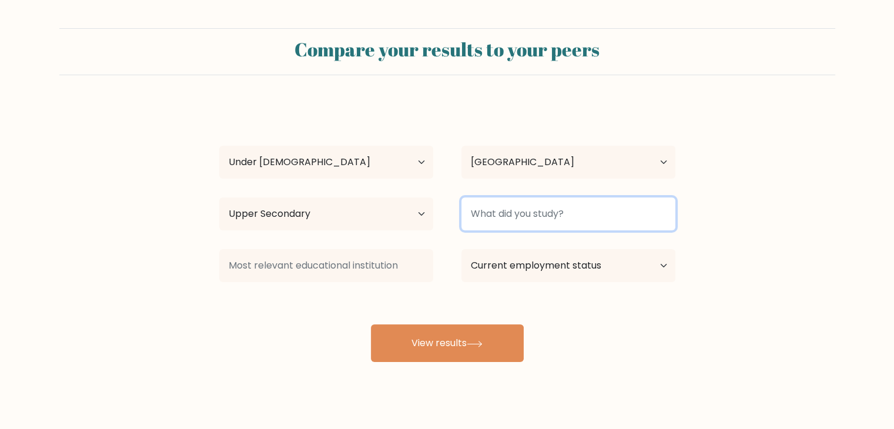
click at [520, 219] on input at bounding box center [568, 214] width 214 height 33
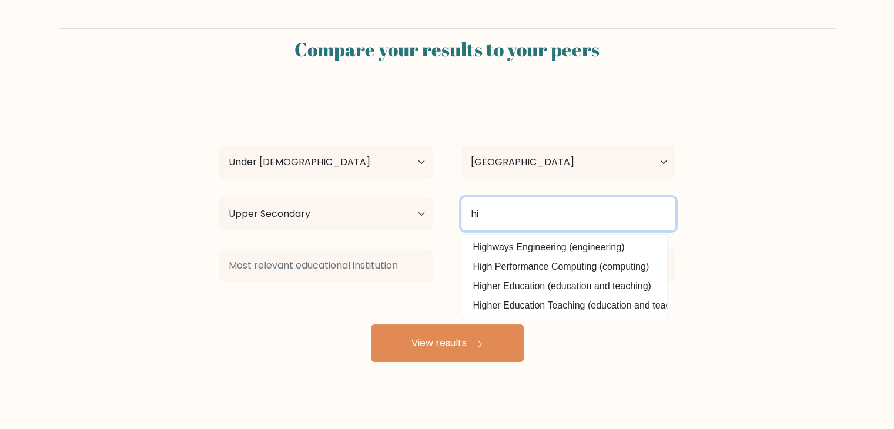
type input "h"
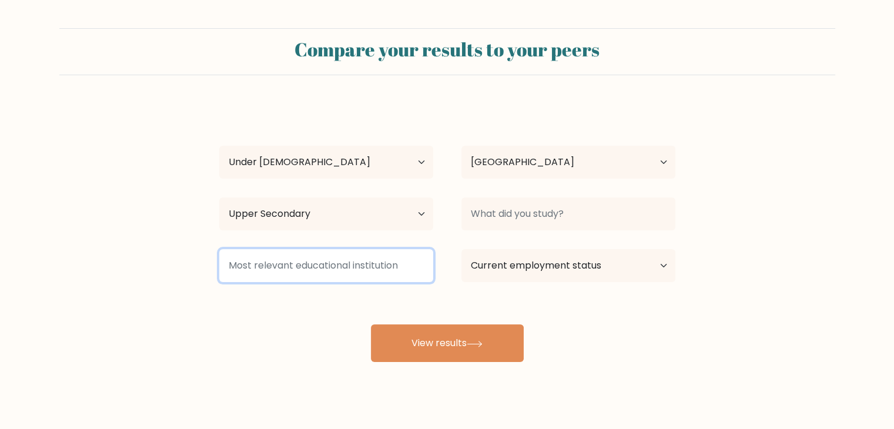
click at [386, 270] on input at bounding box center [326, 265] width 214 height 33
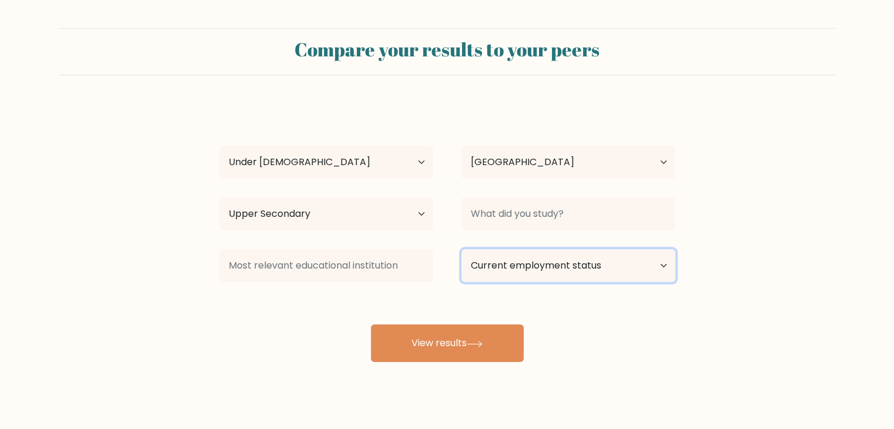
click at [502, 269] on select "Current employment status Employed Student Retired Other / prefer not to answer" at bounding box center [568, 265] width 214 height 33
select select "student"
click at [461, 249] on select "Current employment status Employed Student Retired Other / prefer not to answer" at bounding box center [568, 265] width 214 height 33
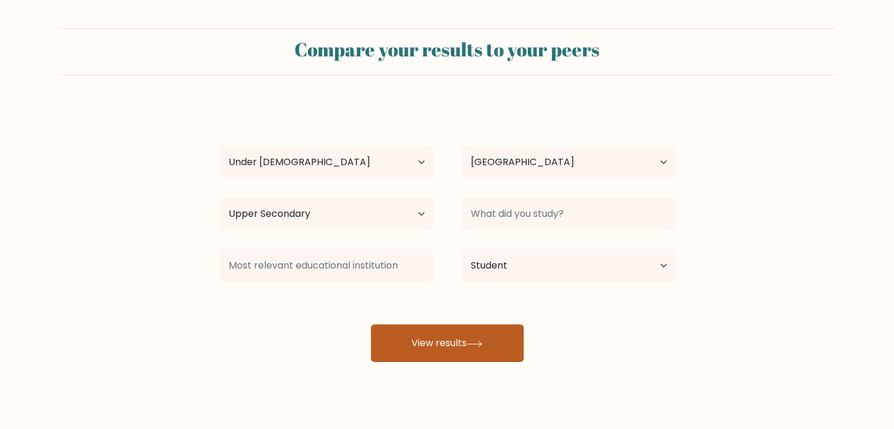
click at [462, 353] on button "View results" at bounding box center [447, 343] width 153 height 38
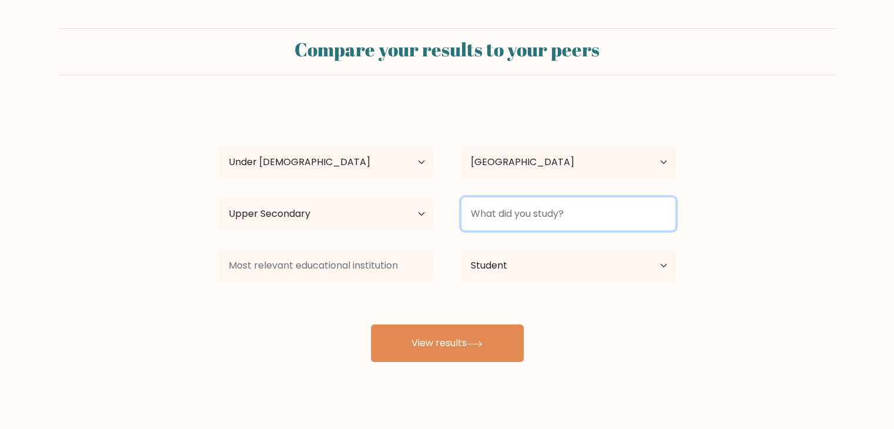
click at [529, 217] on input at bounding box center [568, 214] width 214 height 33
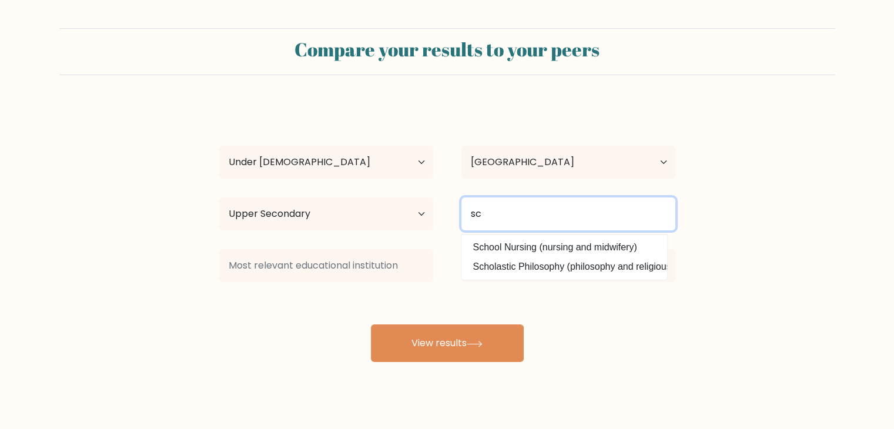
type input "s"
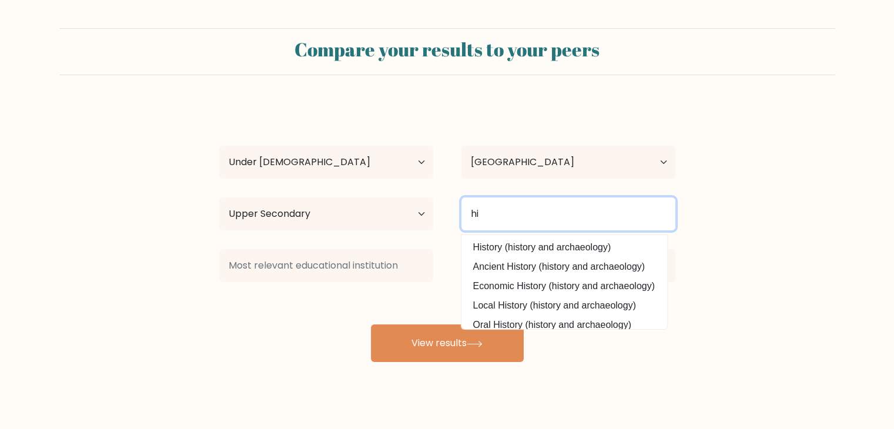
type input "h"
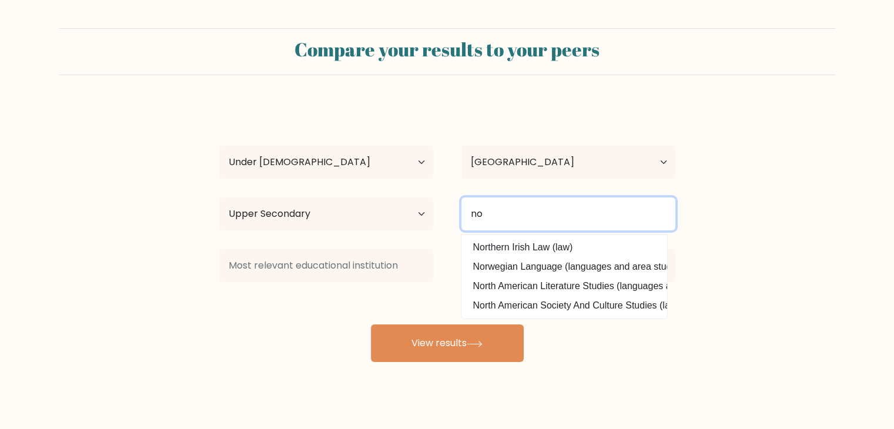
type input "n"
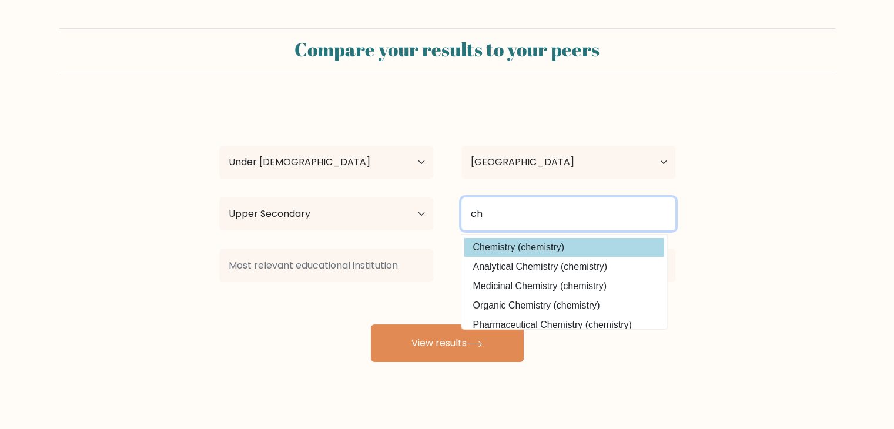
type input "ch"
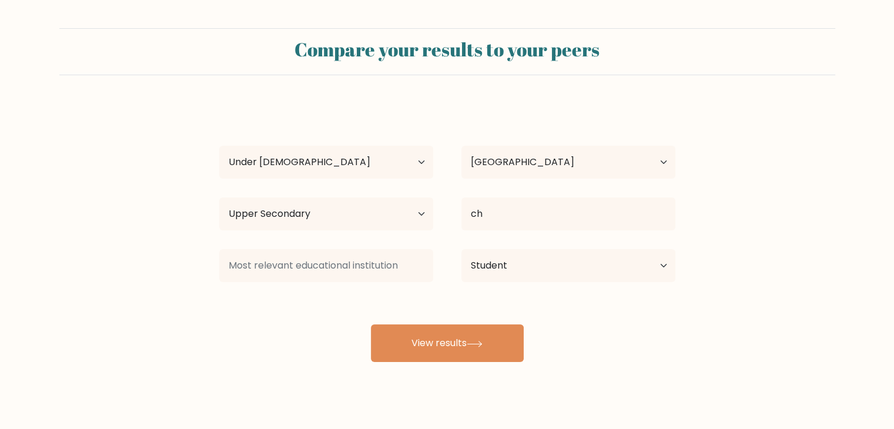
click at [557, 243] on div "appu appu Age Under [DEMOGRAPHIC_DATA] [DEMOGRAPHIC_DATA] [DEMOGRAPHIC_DATA] [D…" at bounding box center [447, 232] width 470 height 259
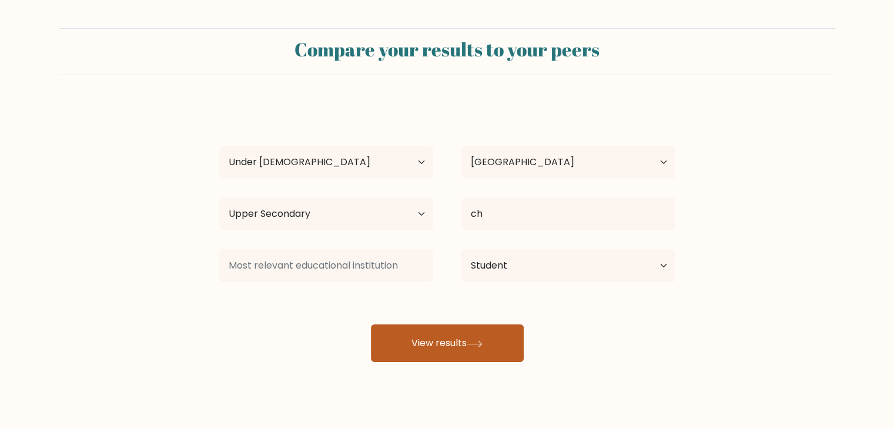
click at [438, 339] on button "View results" at bounding box center [447, 343] width 153 height 38
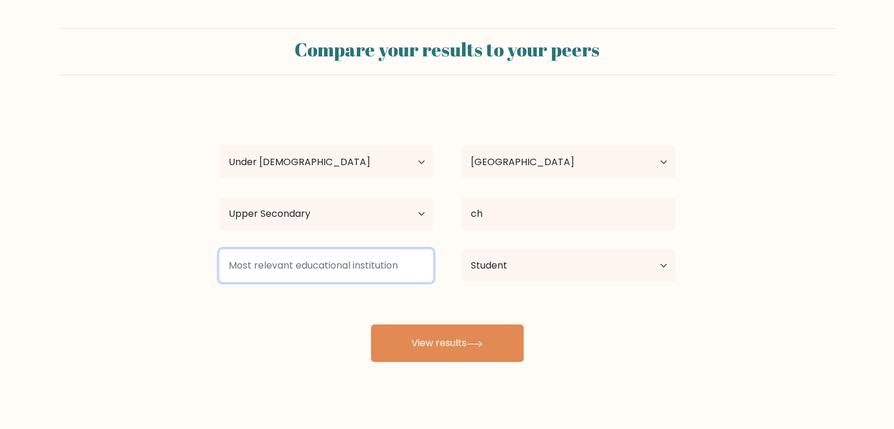
click at [366, 273] on input at bounding box center [326, 265] width 214 height 33
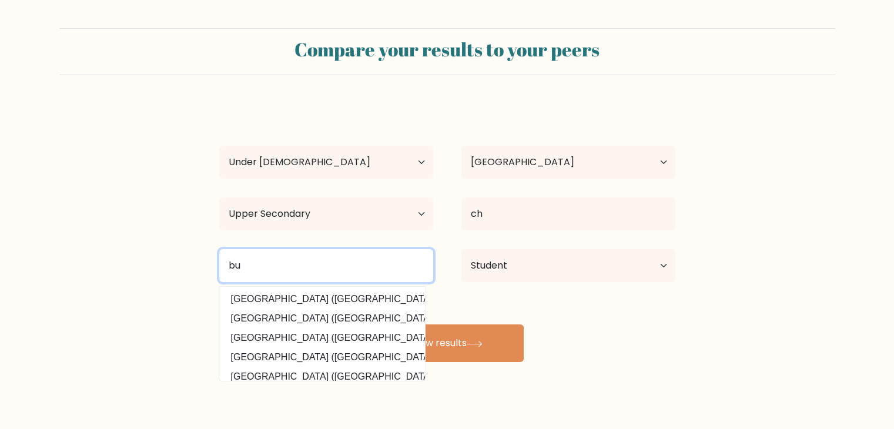
type input "b"
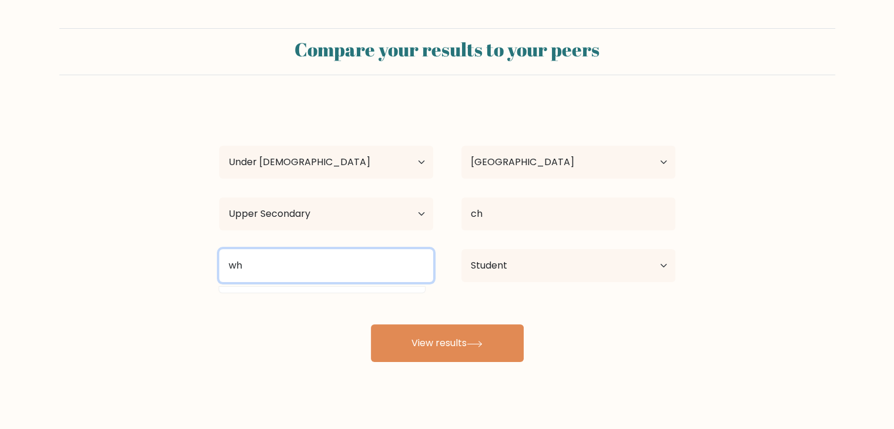
type input "w"
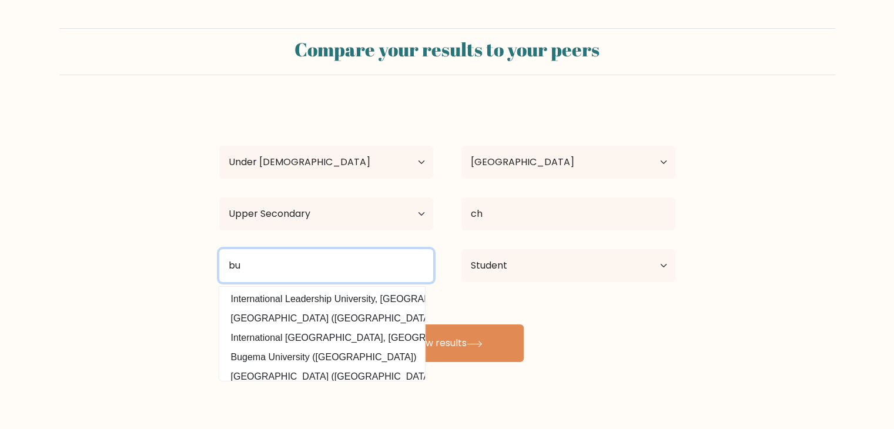
type input "b"
type input "ind"
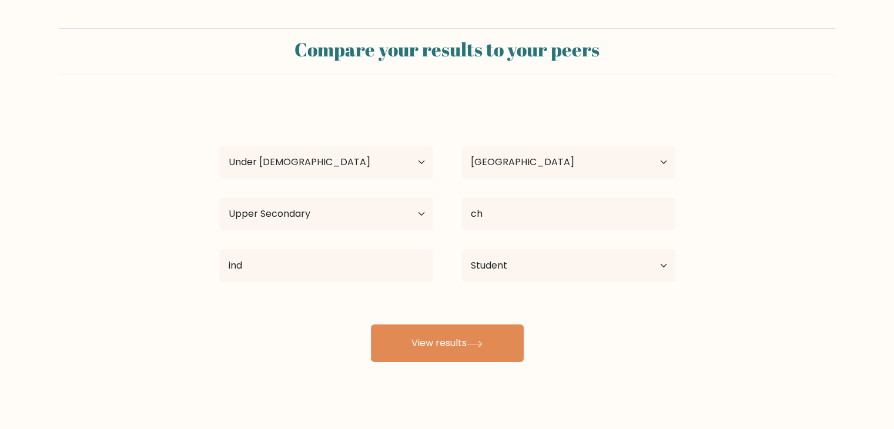
click at [503, 309] on div "appu appu Age Under [DEMOGRAPHIC_DATA] [DEMOGRAPHIC_DATA] [DEMOGRAPHIC_DATA] [D…" at bounding box center [447, 232] width 470 height 259
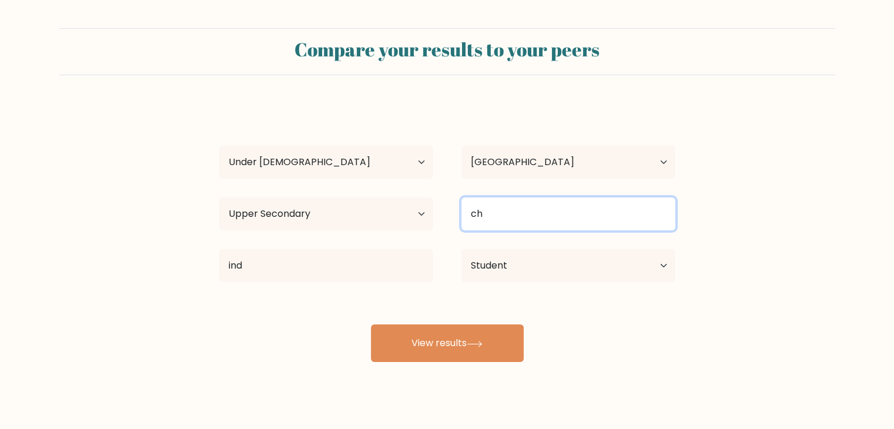
click at [647, 213] on input "ch" at bounding box center [568, 214] width 214 height 33
type input "c"
type input "none"
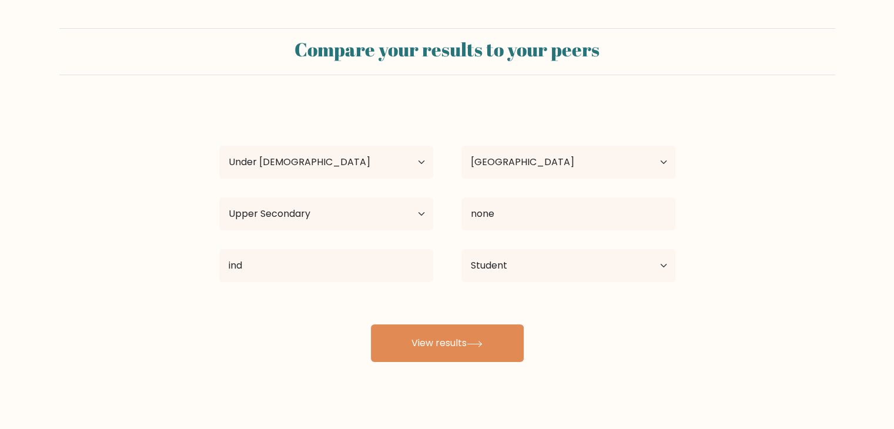
click at [402, 284] on div "ind [GEOGRAPHIC_DATA] ([GEOGRAPHIC_DATA]) [GEOGRAPHIC_DATA] ([GEOGRAPHIC_DATA])…" at bounding box center [326, 266] width 242 height 42
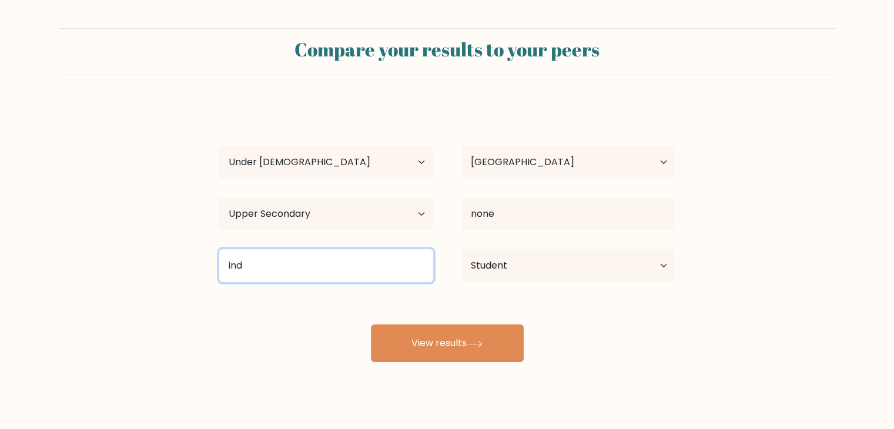
click at [387, 264] on input "ind" at bounding box center [326, 265] width 214 height 33
type input "i"
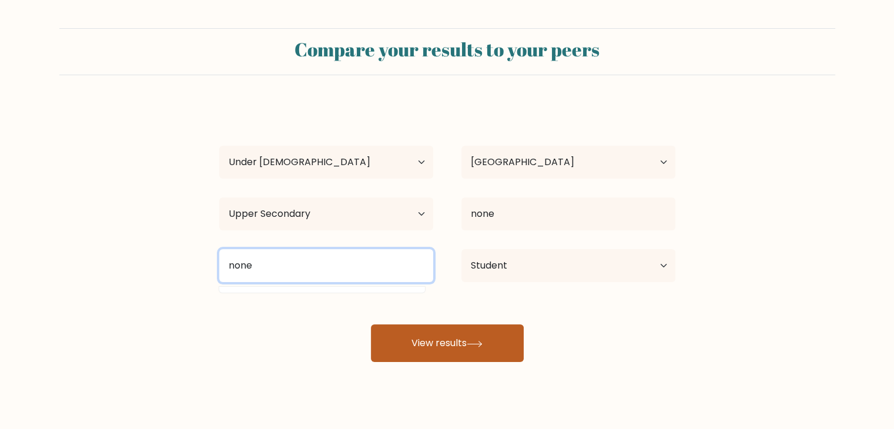
type input "none"
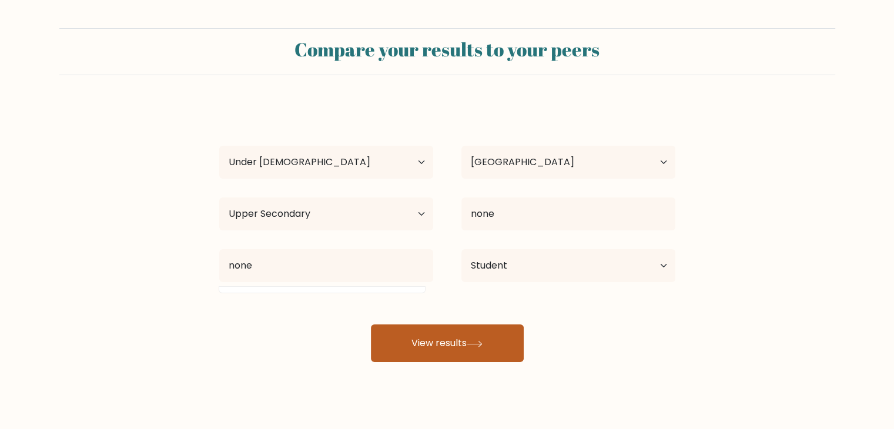
click at [416, 328] on button "View results" at bounding box center [447, 343] width 153 height 38
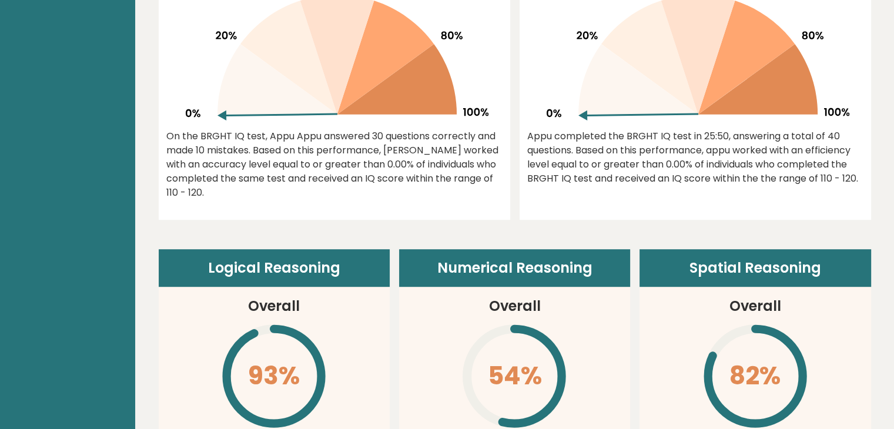
scroll to position [588, 0]
